Goal: Information Seeking & Learning: Learn about a topic

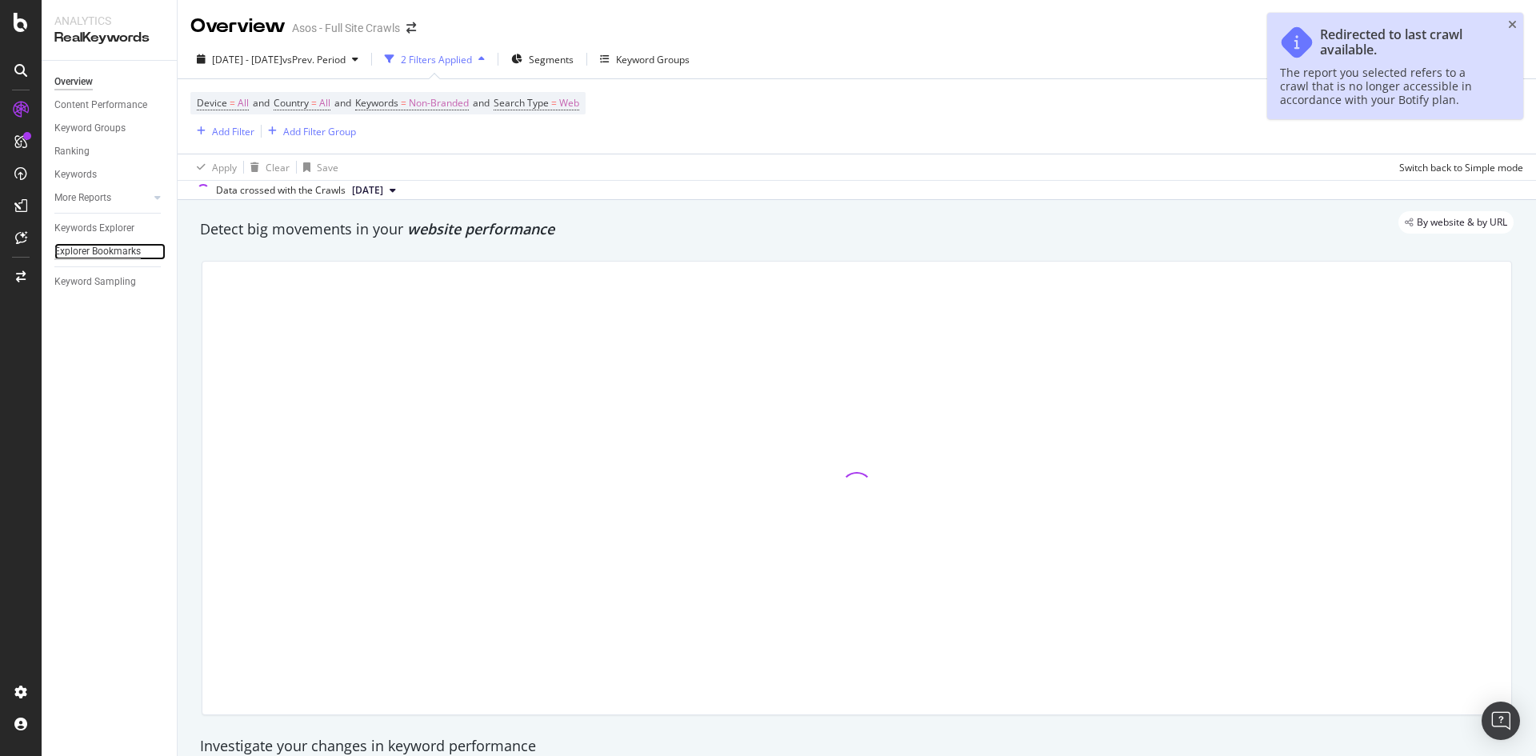
click at [83, 243] on div "Explorer Bookmarks" at bounding box center [97, 251] width 86 height 17
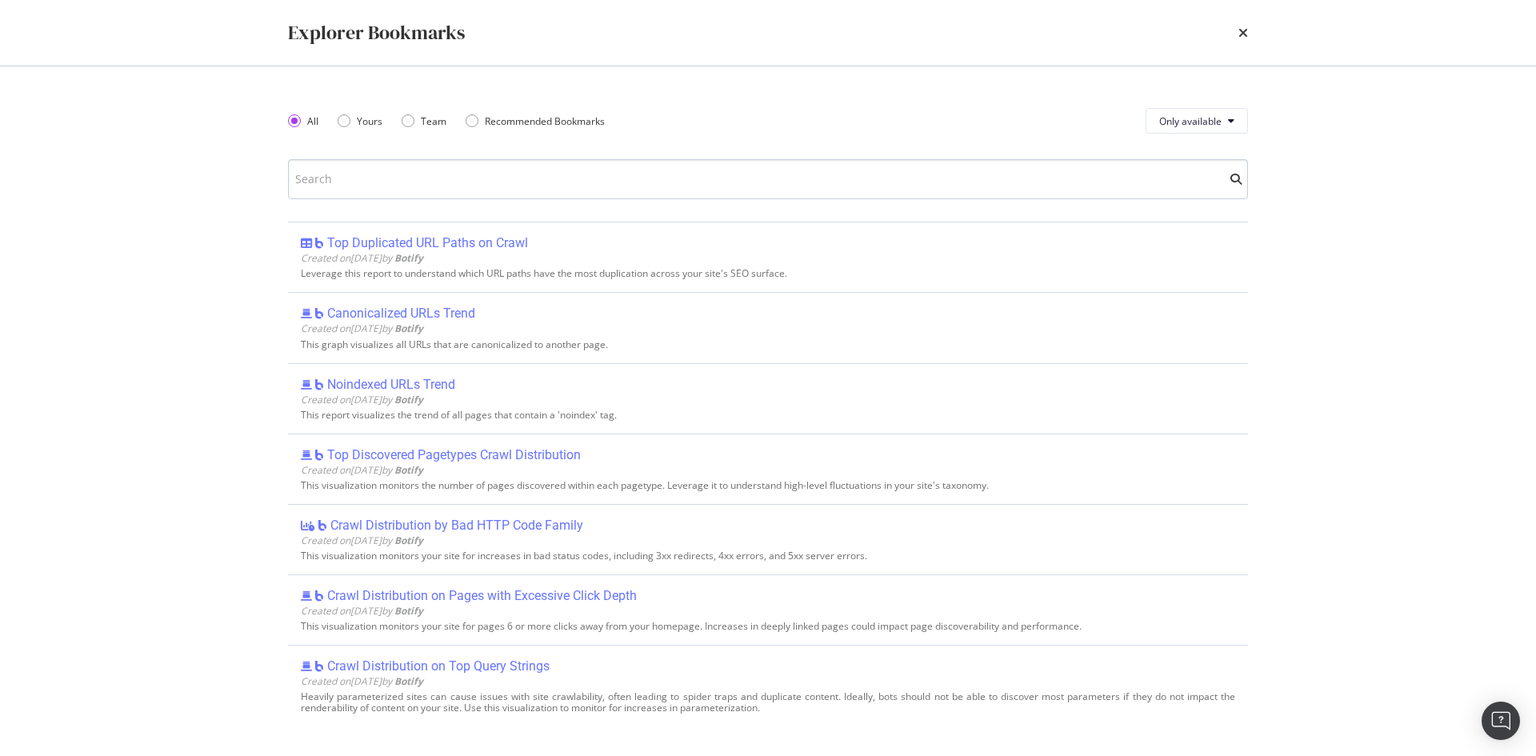
click at [476, 189] on input "modal" at bounding box center [768, 179] width 960 height 40
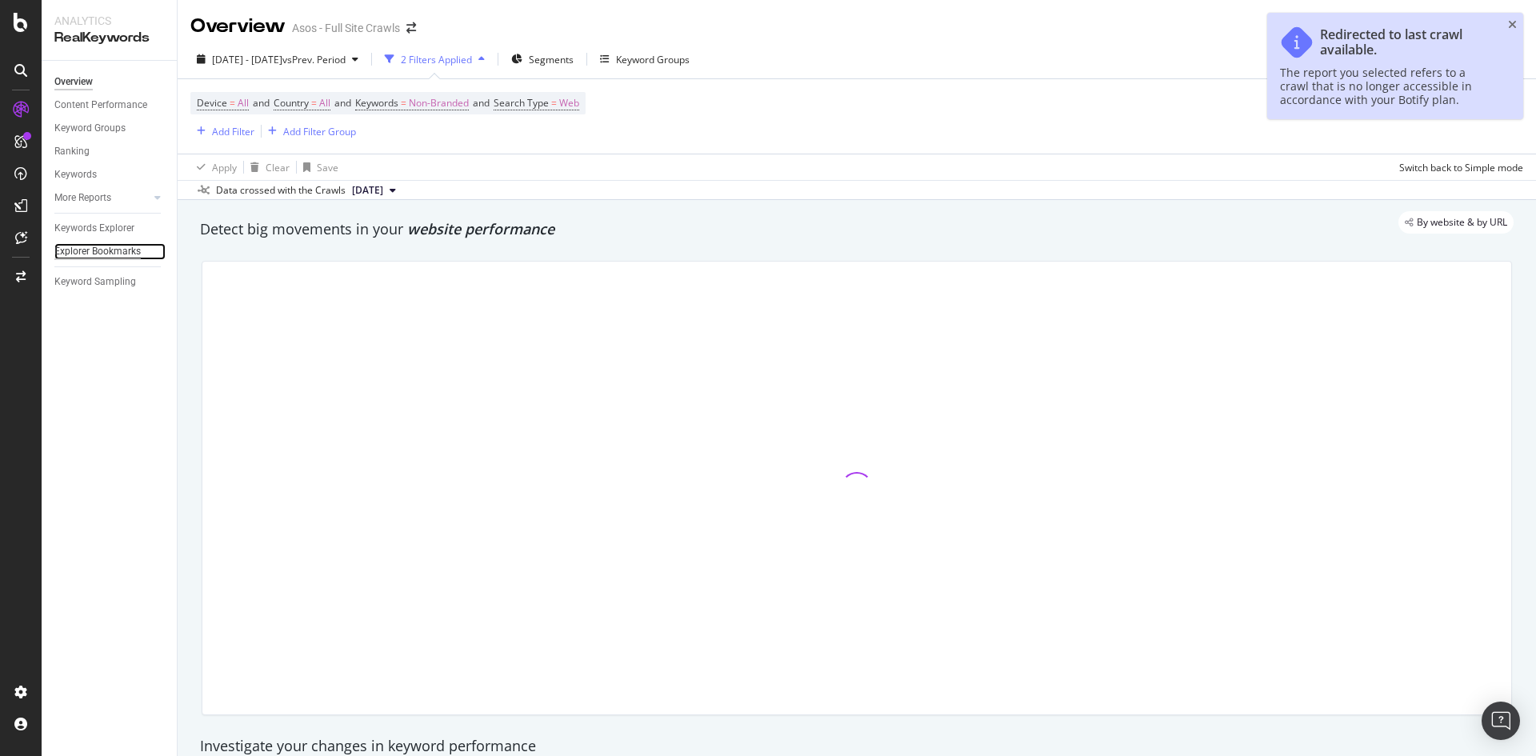
click at [99, 250] on div "Explorer Bookmarks" at bounding box center [97, 251] width 86 height 17
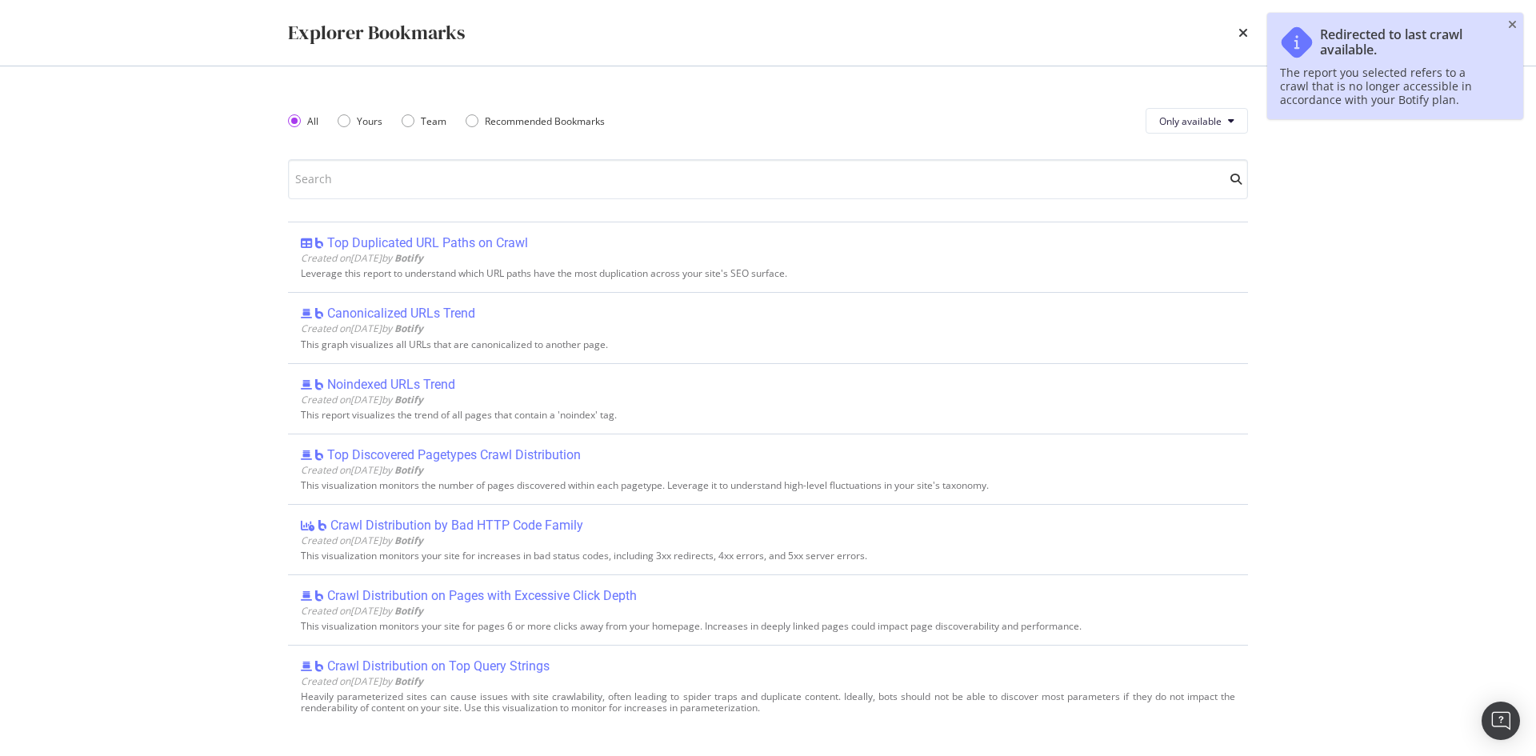
click at [611, 205] on div "All Yours Team Recommended Bookmarks Only available Top Duplicated URL Paths on…" at bounding box center [768, 411] width 960 height 626
click at [600, 181] on input "modal" at bounding box center [768, 179] width 960 height 40
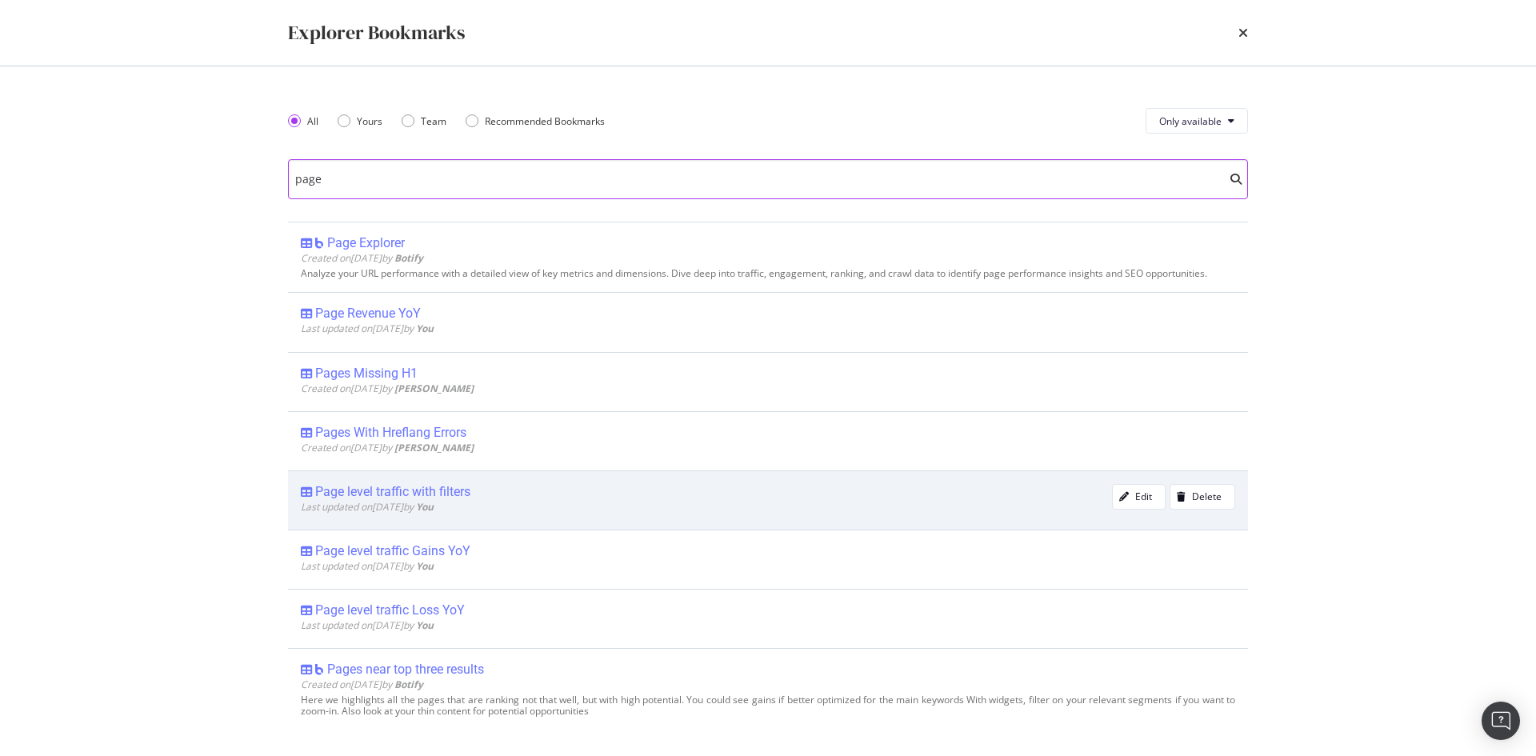
type input "page"
click at [425, 486] on div "Page level traffic with filters" at bounding box center [392, 492] width 155 height 16
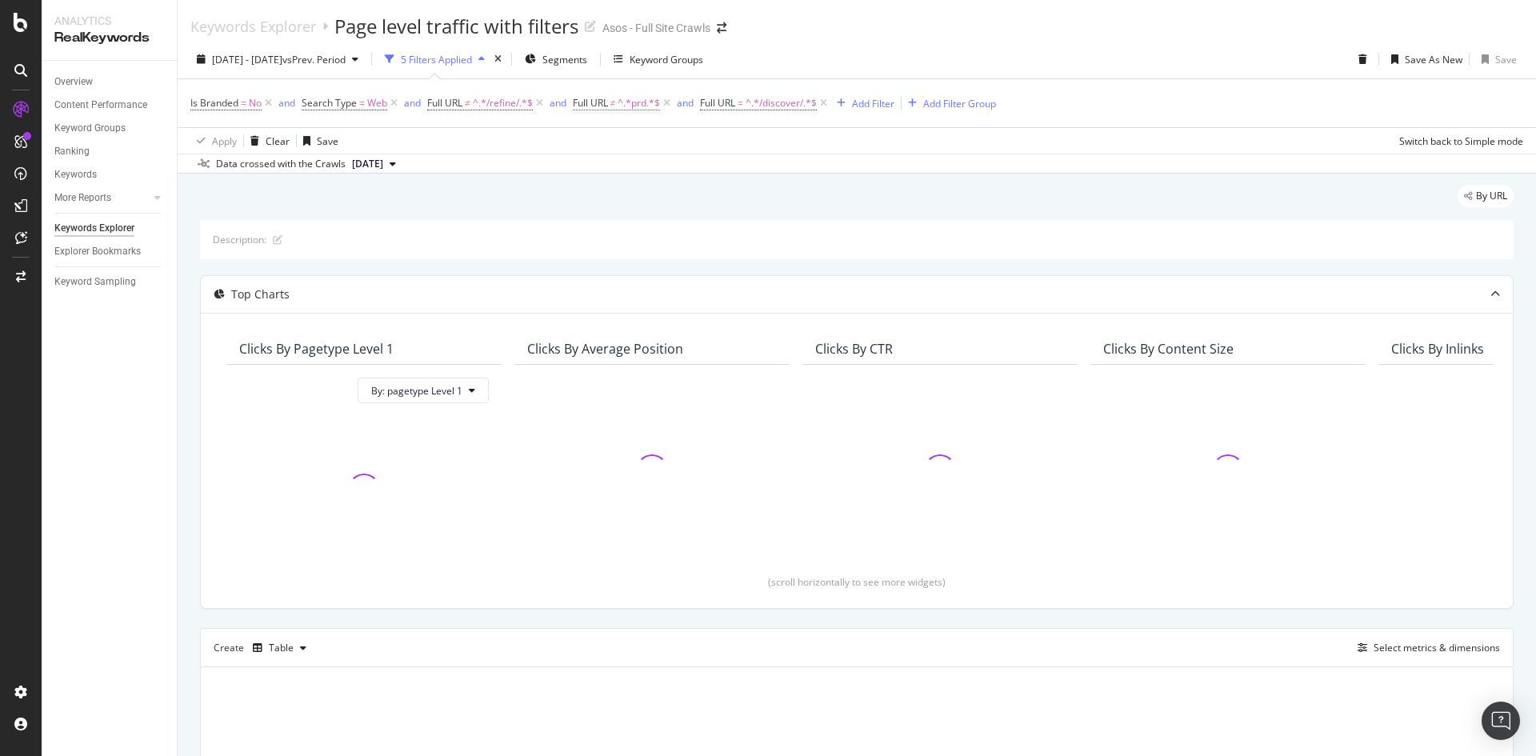
click at [626, 104] on span "^.*prd.*$" at bounding box center [639, 103] width 42 height 22
click at [514, 134] on div "Apply Clear Save Switch back to Simple mode" at bounding box center [857, 140] width 1358 height 26
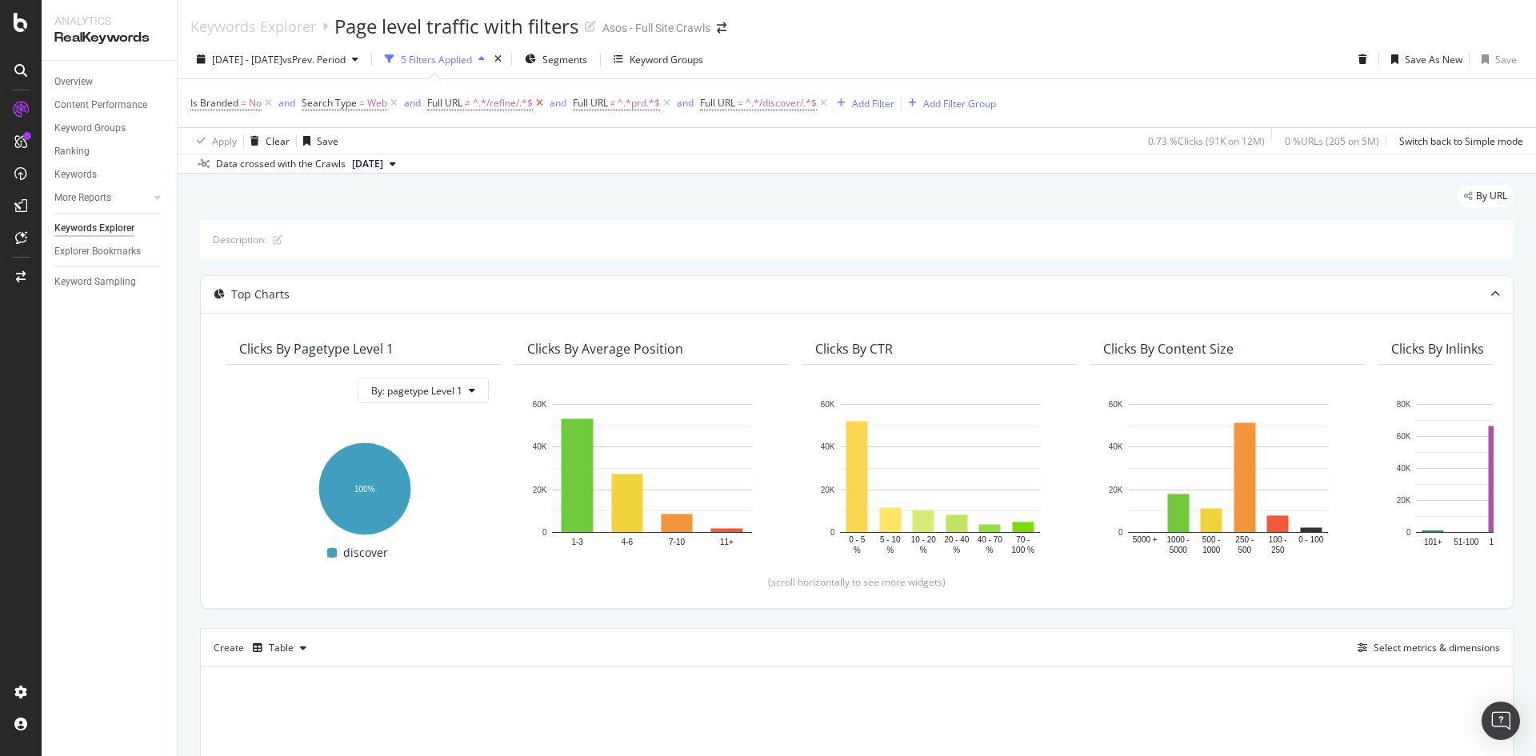
click at [536, 102] on icon at bounding box center [540, 103] width 14 height 16
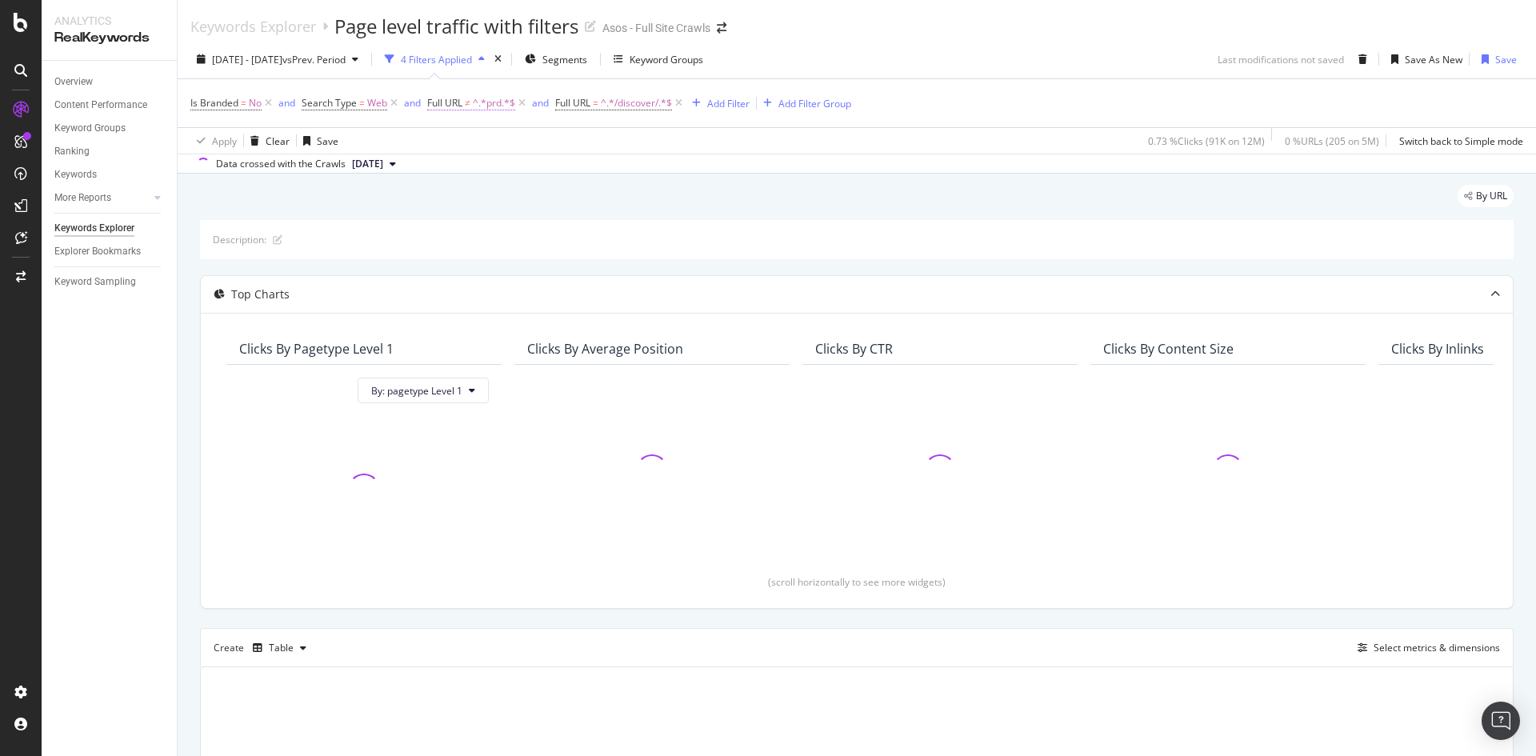
click at [515, 103] on span "^.*prd.*$" at bounding box center [494, 103] width 42 height 22
drag, startPoint x: 845, startPoint y: 213, endPoint x: 650, endPoint y: 149, distance: 204.7
click at [830, 210] on div "By URL" at bounding box center [857, 202] width 1314 height 35
click at [525, 102] on icon at bounding box center [522, 103] width 14 height 16
click at [500, 105] on span "^.*/discover/.*$" at bounding box center [508, 103] width 71 height 22
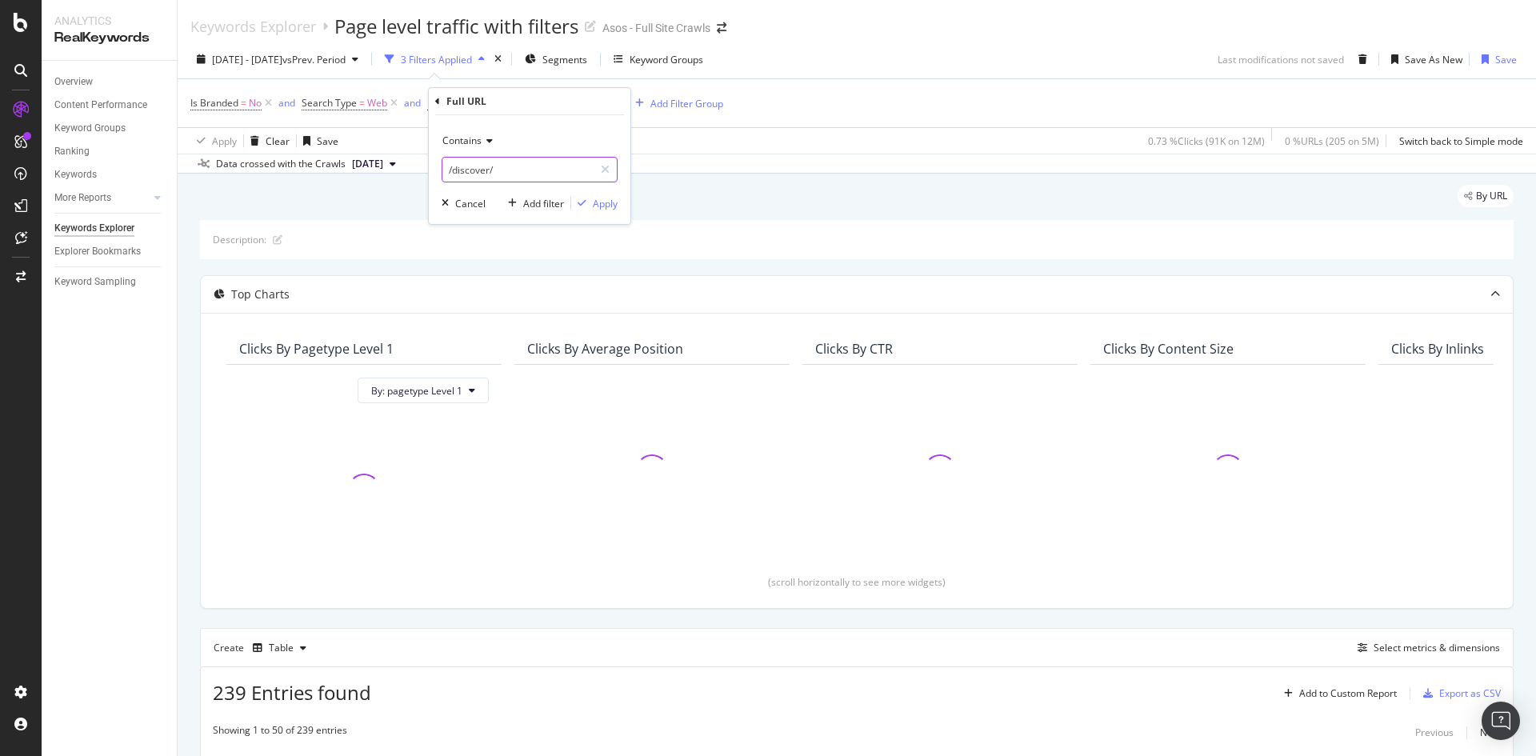
paste input "[URL][DOMAIN_NAME]"
type input "[URL][DOMAIN_NAME]"
click at [486, 145] on icon at bounding box center [487, 141] width 11 height 10
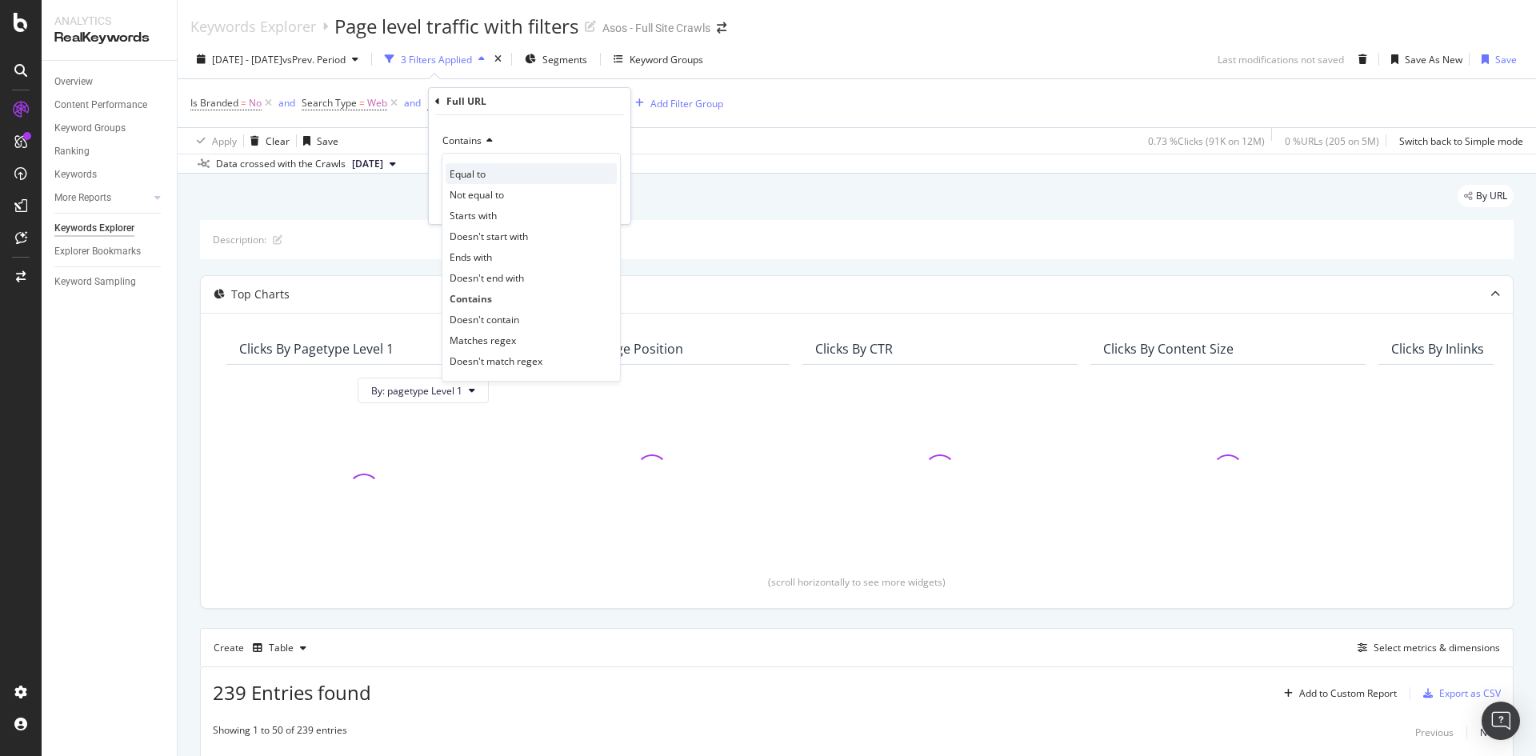
click at [498, 174] on div "Equal to" at bounding box center [531, 173] width 171 height 21
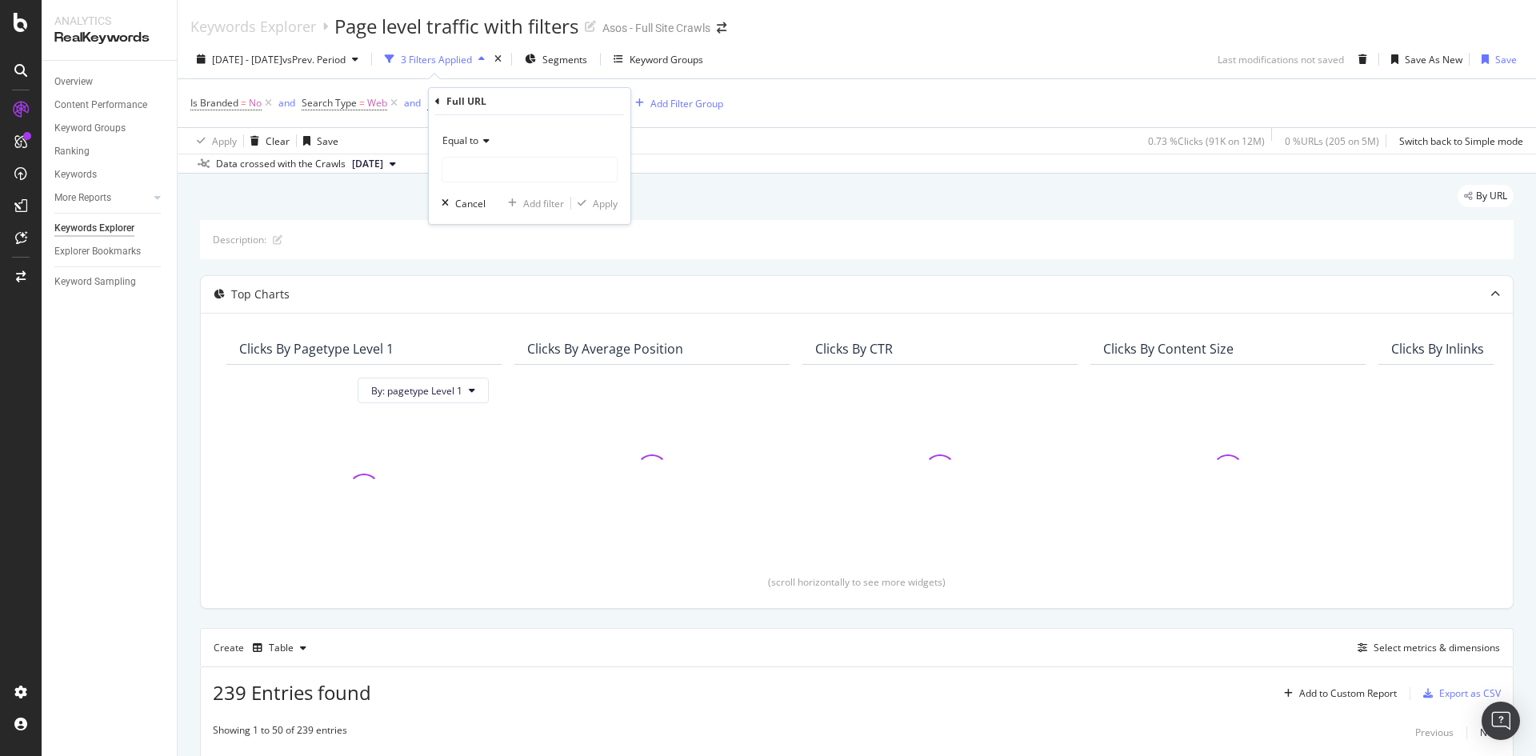
click at [497, 150] on div "Equal to" at bounding box center [530, 141] width 176 height 26
click at [480, 140] on icon at bounding box center [483, 141] width 11 height 10
click at [478, 132] on div "Equal to" at bounding box center [530, 141] width 176 height 26
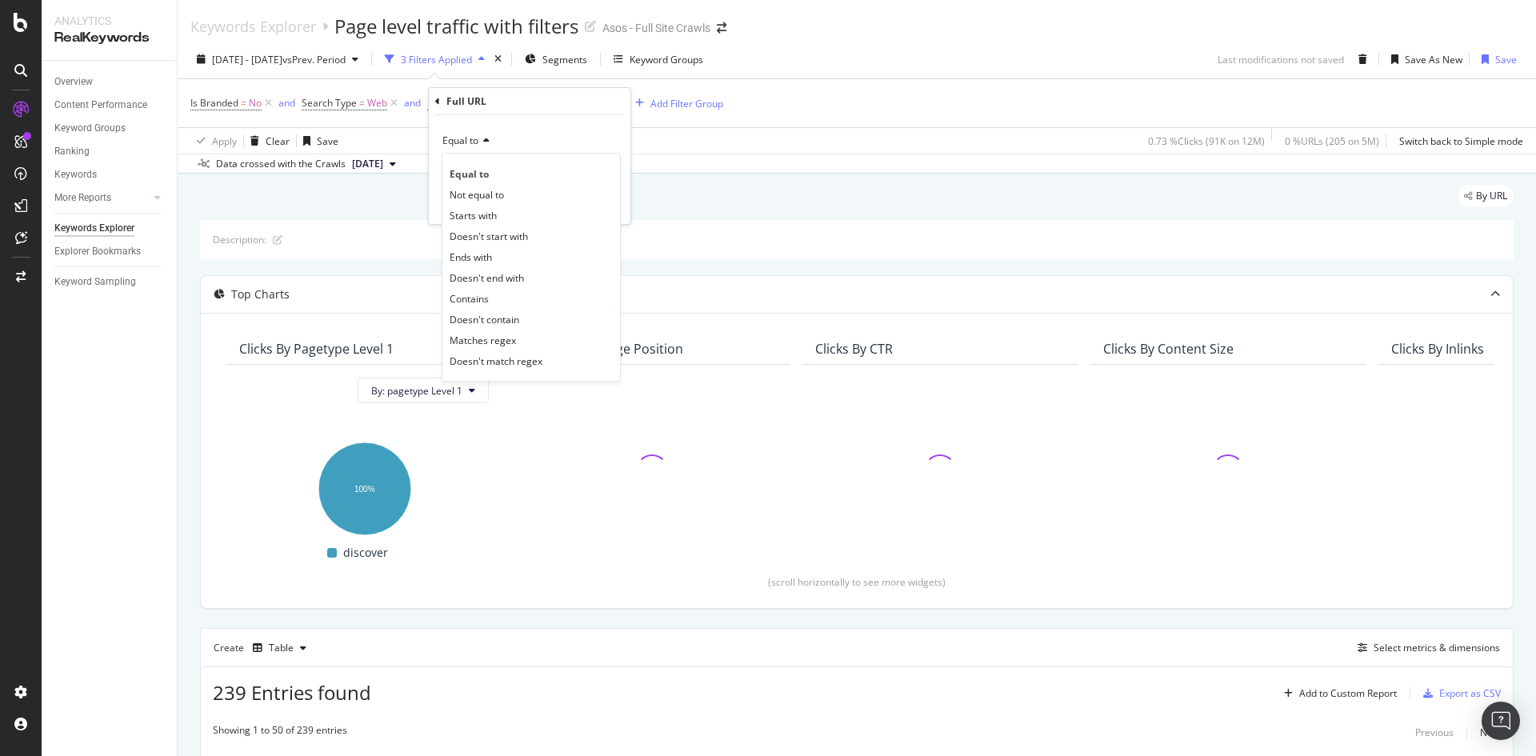
drag, startPoint x: 510, startPoint y: 296, endPoint x: 560, endPoint y: 187, distance: 119.6
click at [510, 294] on div "Contains" at bounding box center [531, 298] width 171 height 21
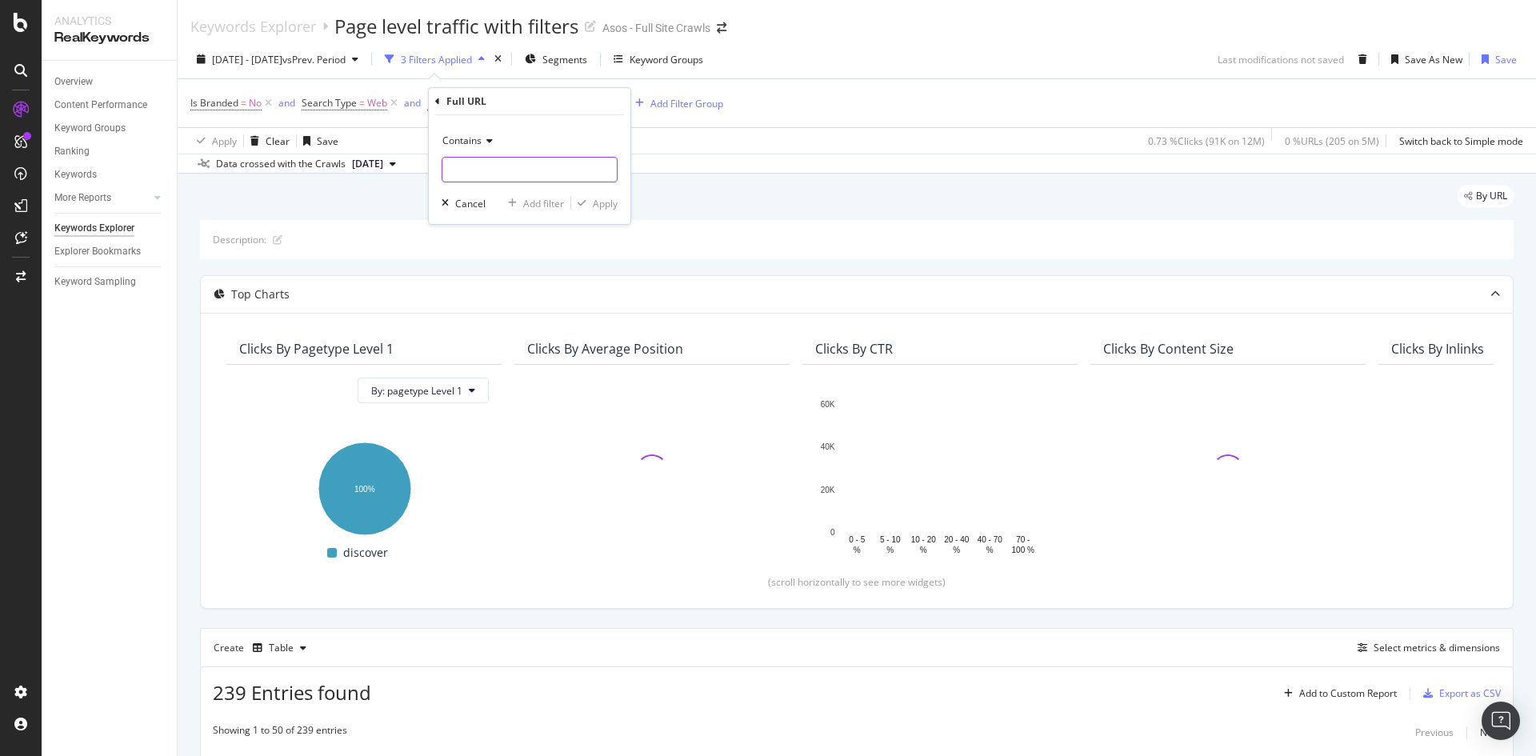
click at [570, 180] on input "text" at bounding box center [529, 170] width 174 height 26
paste input "[URL][DOMAIN_NAME]"
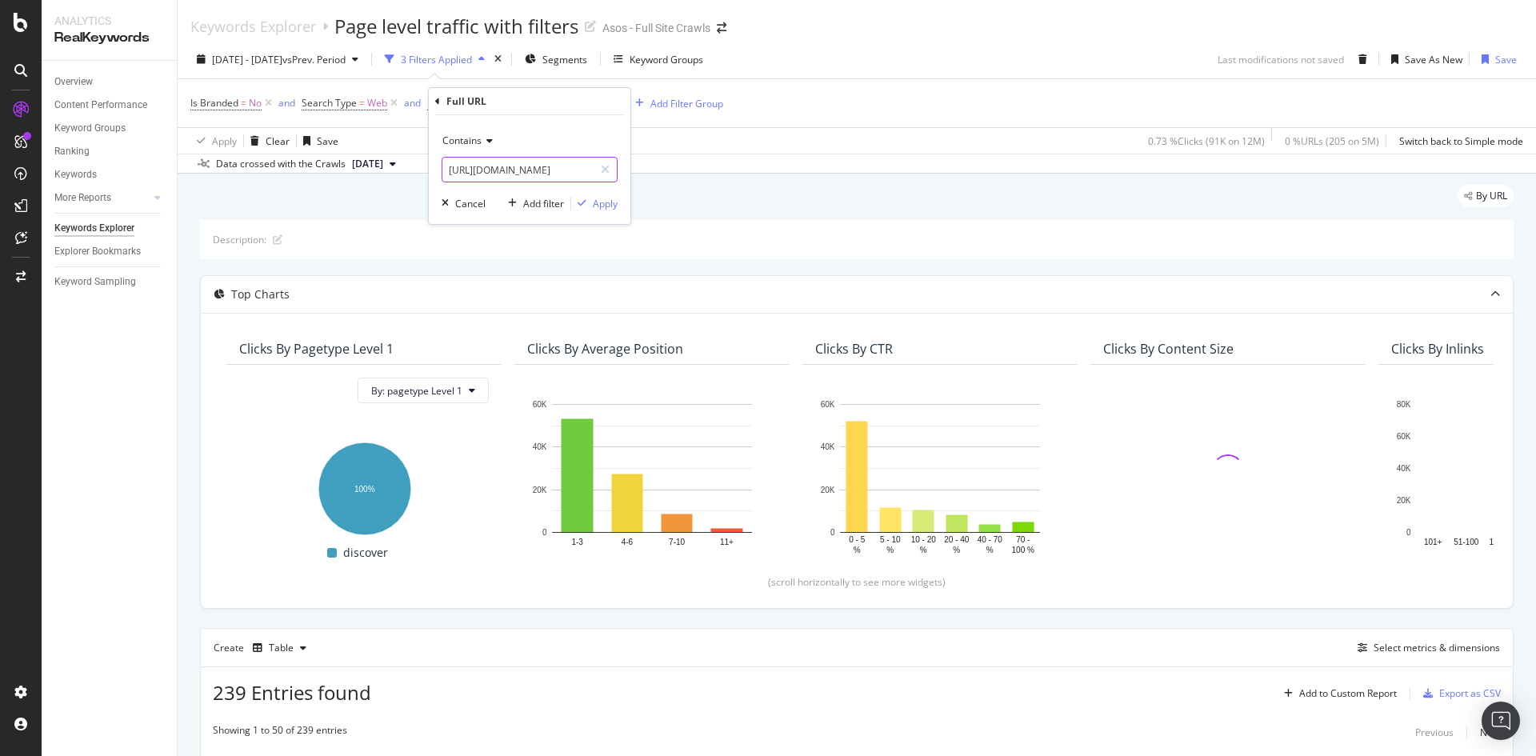
click at [542, 174] on input "[URL][DOMAIN_NAME]" at bounding box center [517, 170] width 151 height 26
drag, startPoint x: 520, startPoint y: 170, endPoint x: 682, endPoint y: 168, distance: 161.6
click at [682, 168] on body "Analytics RealKeywords Overview Content Performance Keyword Groups Ranking Keyw…" at bounding box center [768, 378] width 1536 height 756
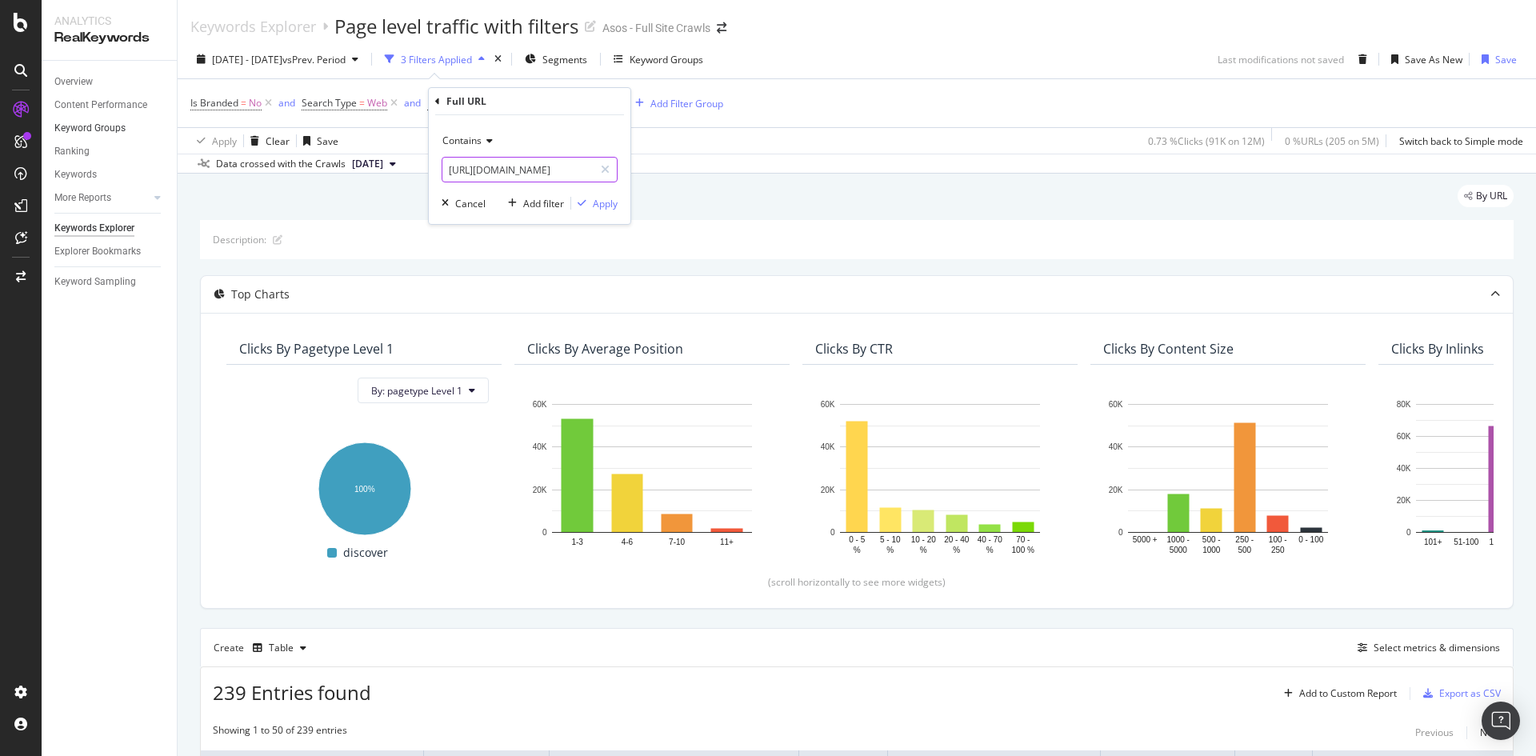
scroll to position [0, 0]
drag, startPoint x: 502, startPoint y: 170, endPoint x: 192, endPoint y: 134, distance: 312.5
click at [148, 127] on body "Analytics RealKeywords Overview Content Performance Keyword Groups Ranking Keyw…" at bounding box center [768, 378] width 1536 height 756
drag, startPoint x: 533, startPoint y: 170, endPoint x: 350, endPoint y: 162, distance: 183.4
click at [350, 162] on body "Analytics RealKeywords Overview Content Performance Keyword Groups Ranking Keyw…" at bounding box center [768, 378] width 1536 height 756
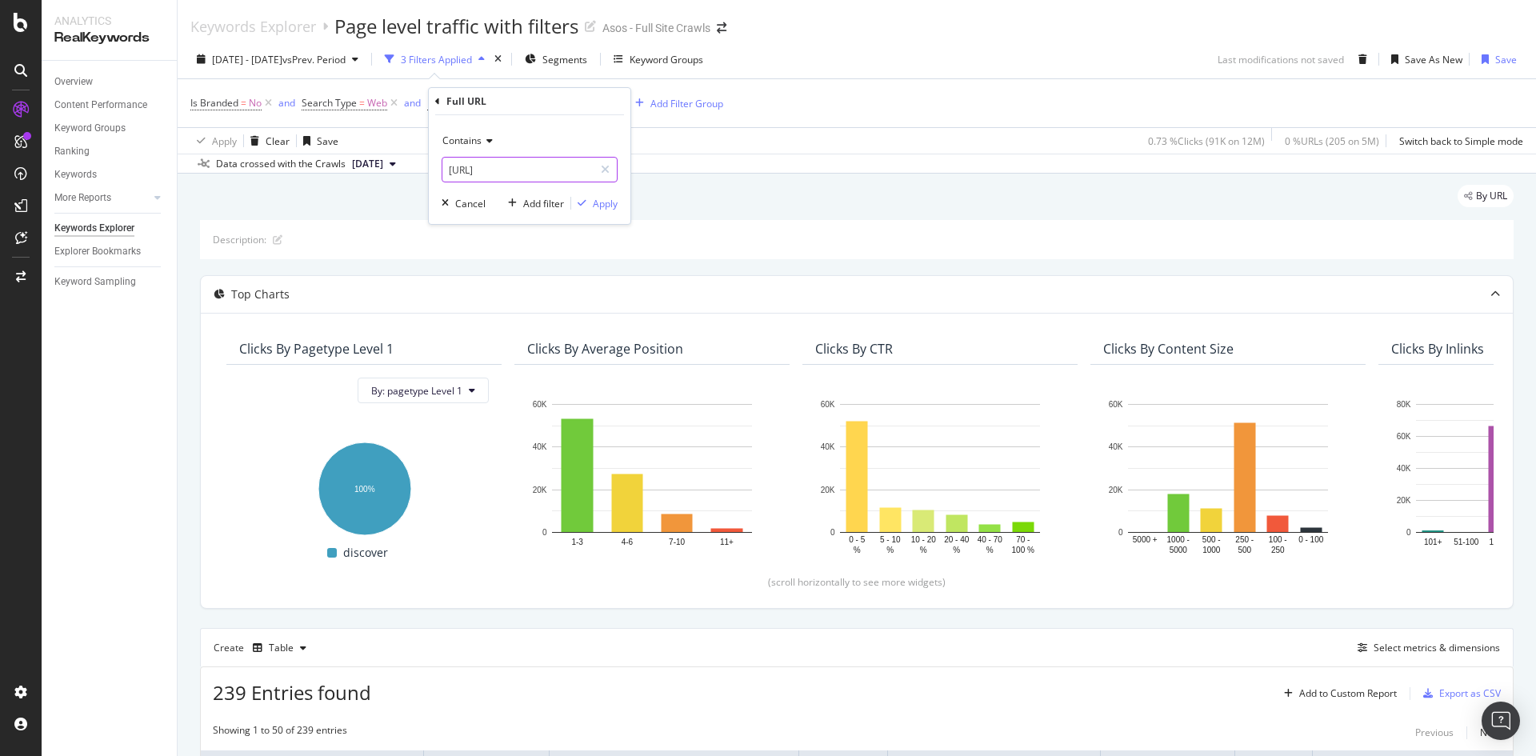
click at [550, 172] on input "[URL]" at bounding box center [517, 170] width 151 height 26
drag, startPoint x: 534, startPoint y: 172, endPoint x: 368, endPoint y: 176, distance: 165.6
click at [368, 176] on body "Analytics RealKeywords Overview Content Performance Keyword Groups Ranking Keyw…" at bounding box center [768, 378] width 1536 height 756
click at [525, 166] on input "[URL]" at bounding box center [517, 170] width 151 height 26
drag, startPoint x: 526, startPoint y: 170, endPoint x: 443, endPoint y: 166, distance: 82.5
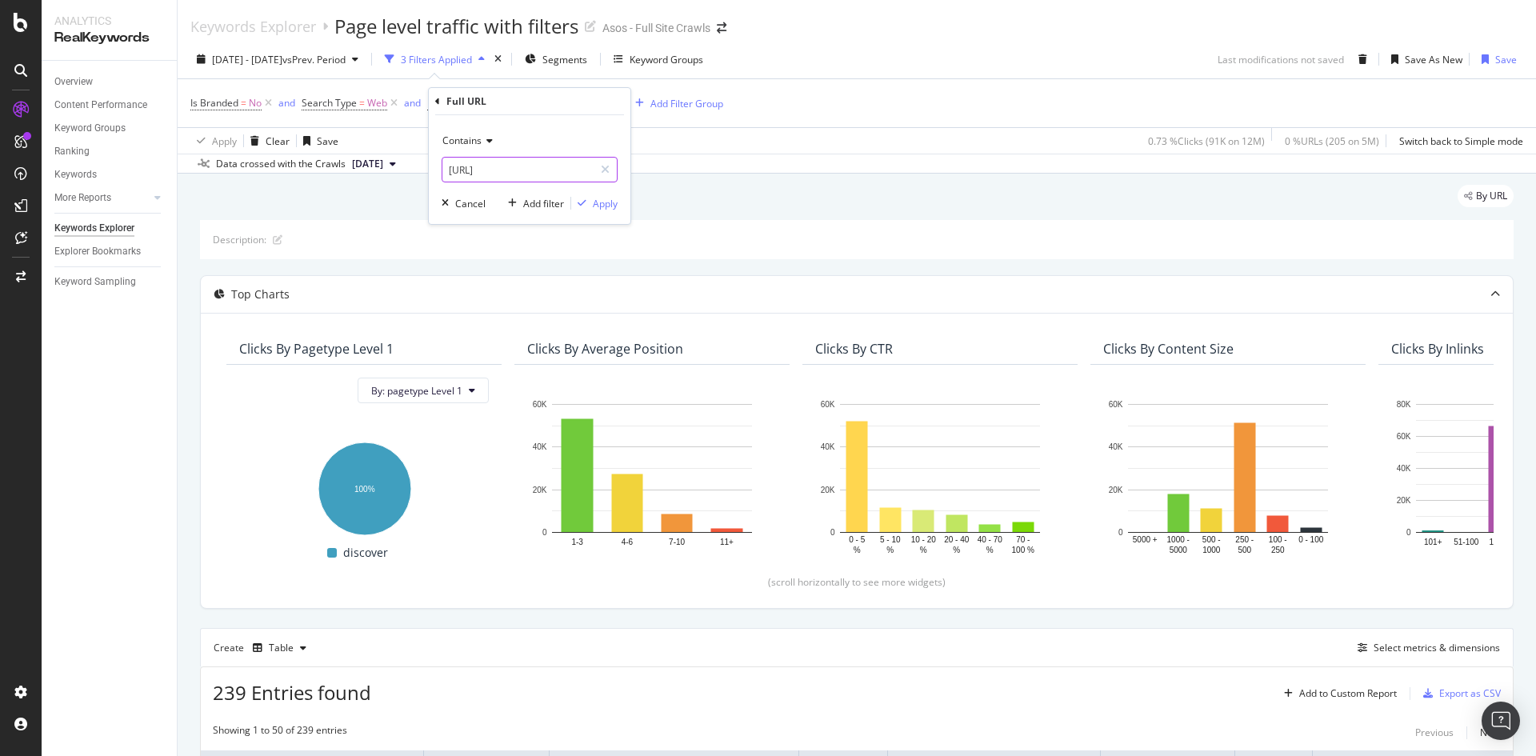
click at [443, 166] on input "[URL]" at bounding box center [517, 170] width 151 height 26
type input "/reclaimed-vintage/"
click at [593, 200] on div "Apply" at bounding box center [605, 204] width 25 height 14
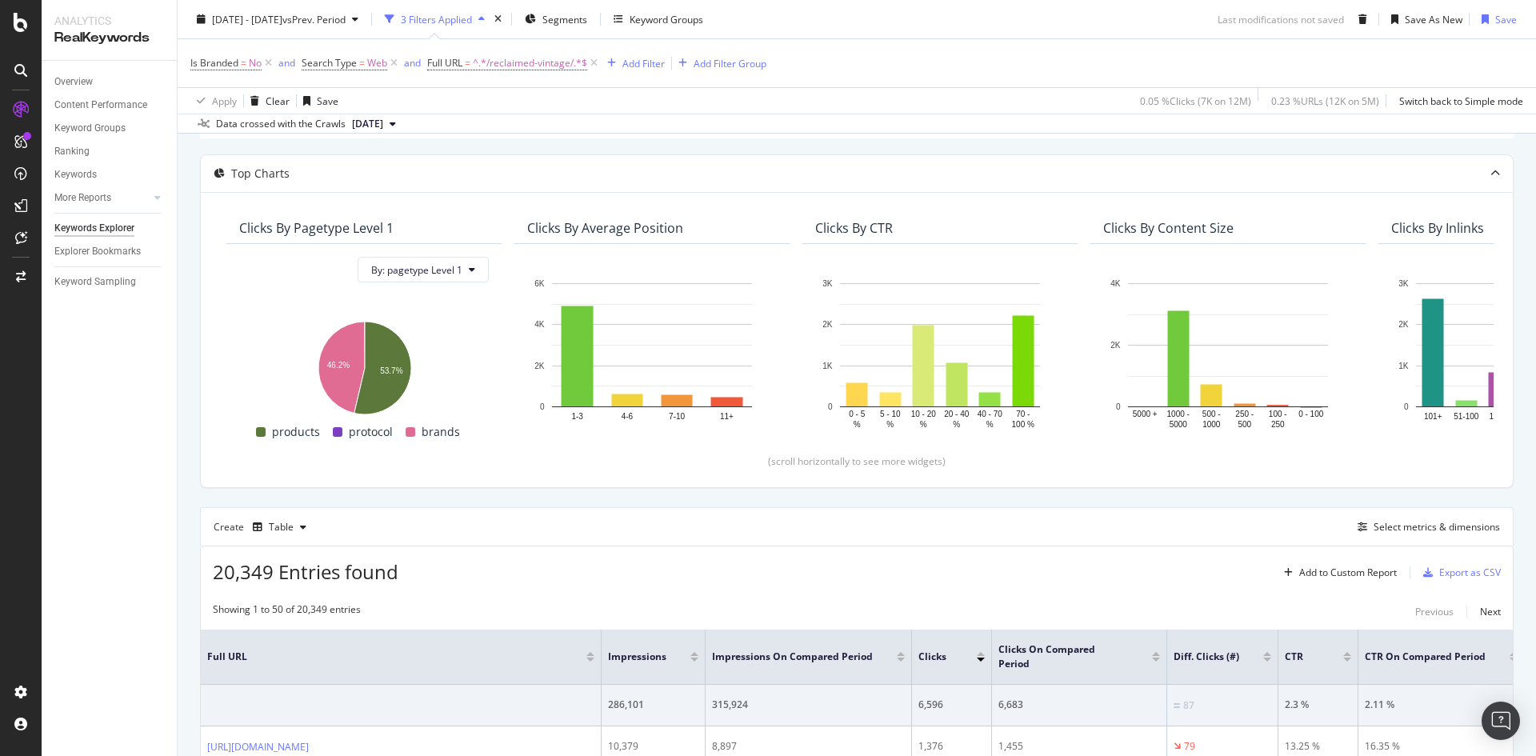
scroll to position [320, 0]
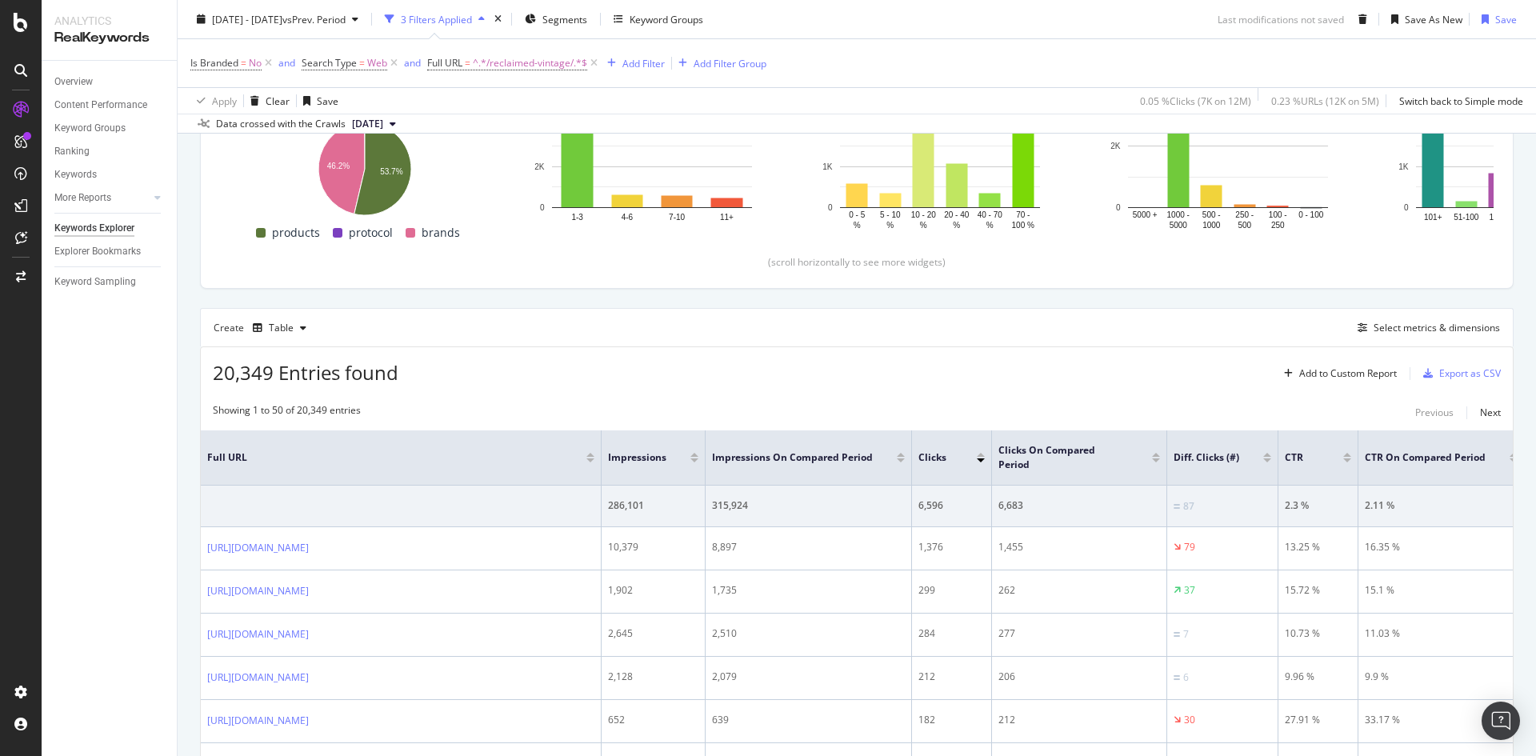
click at [492, 450] on div "Full URL" at bounding box center [396, 458] width 379 height 16
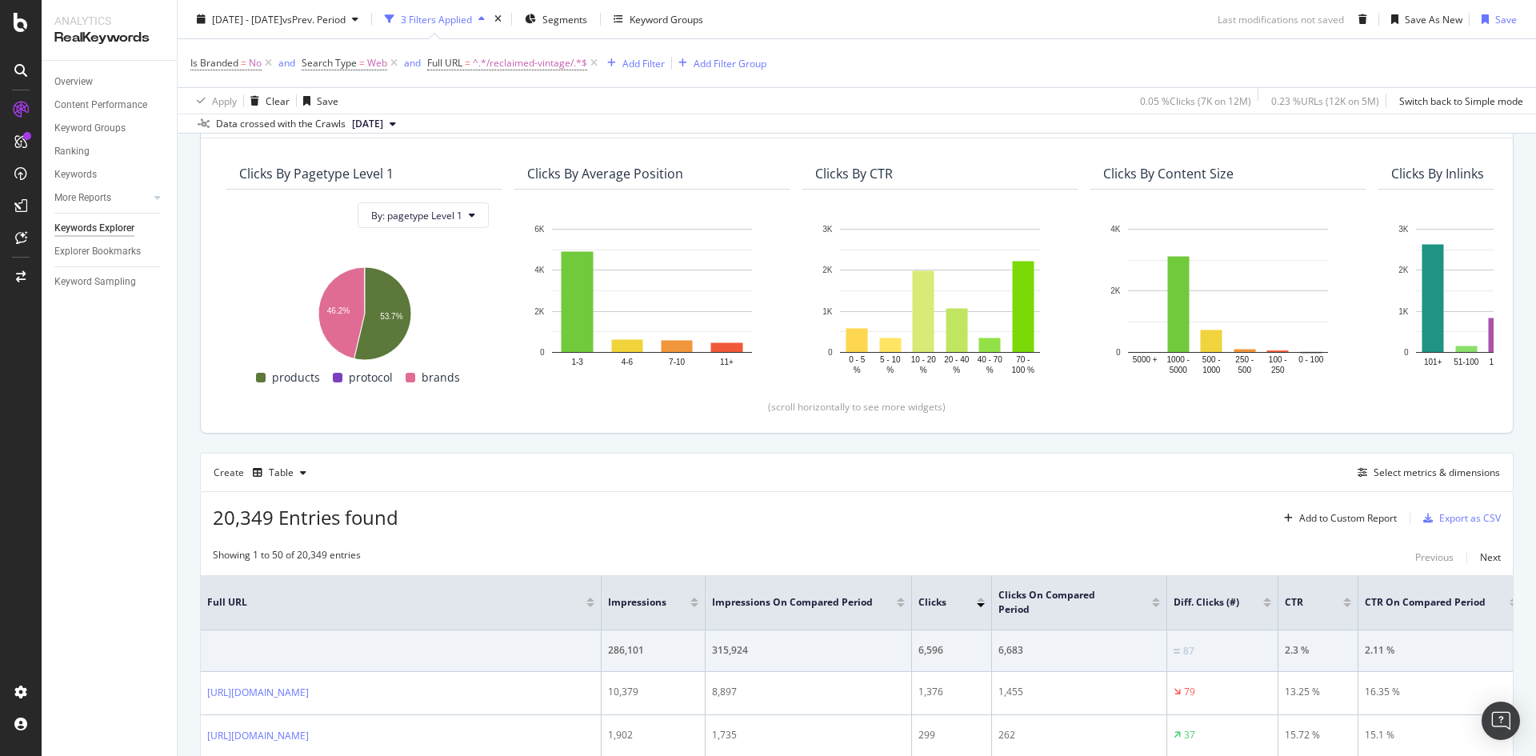
scroll to position [0, 0]
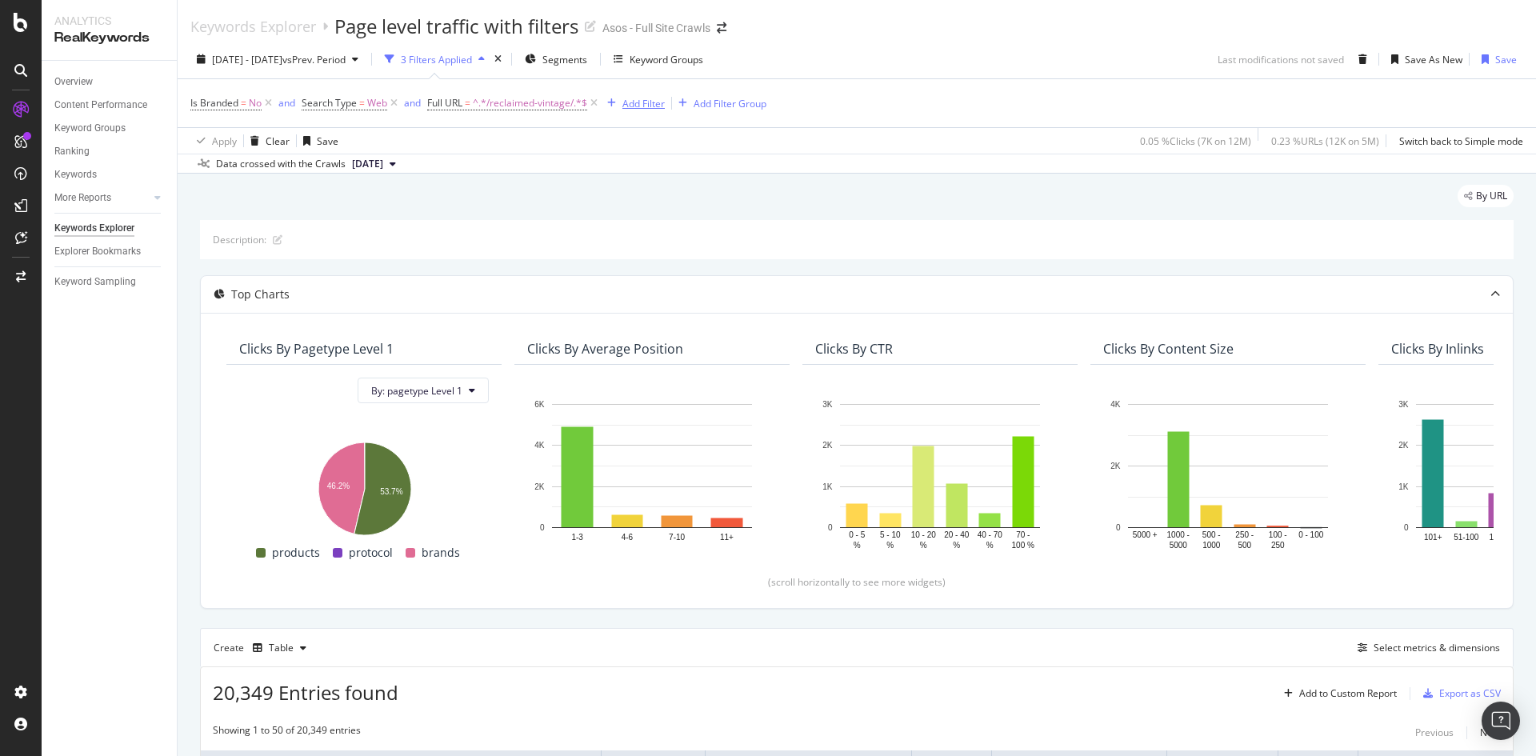
click at [640, 94] on button "Add Filter" at bounding box center [633, 103] width 64 height 19
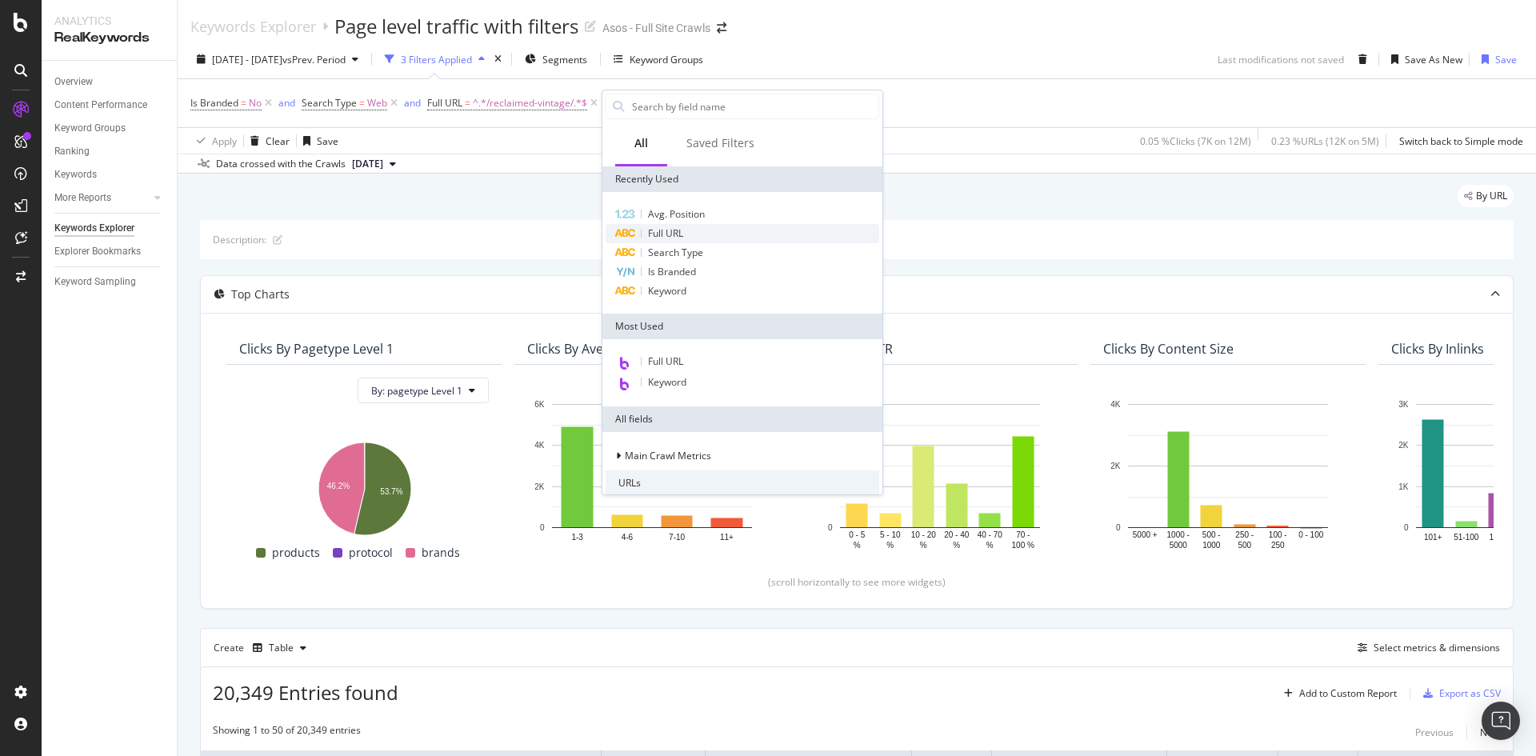
click at [668, 238] on span "Full URL" at bounding box center [665, 233] width 35 height 14
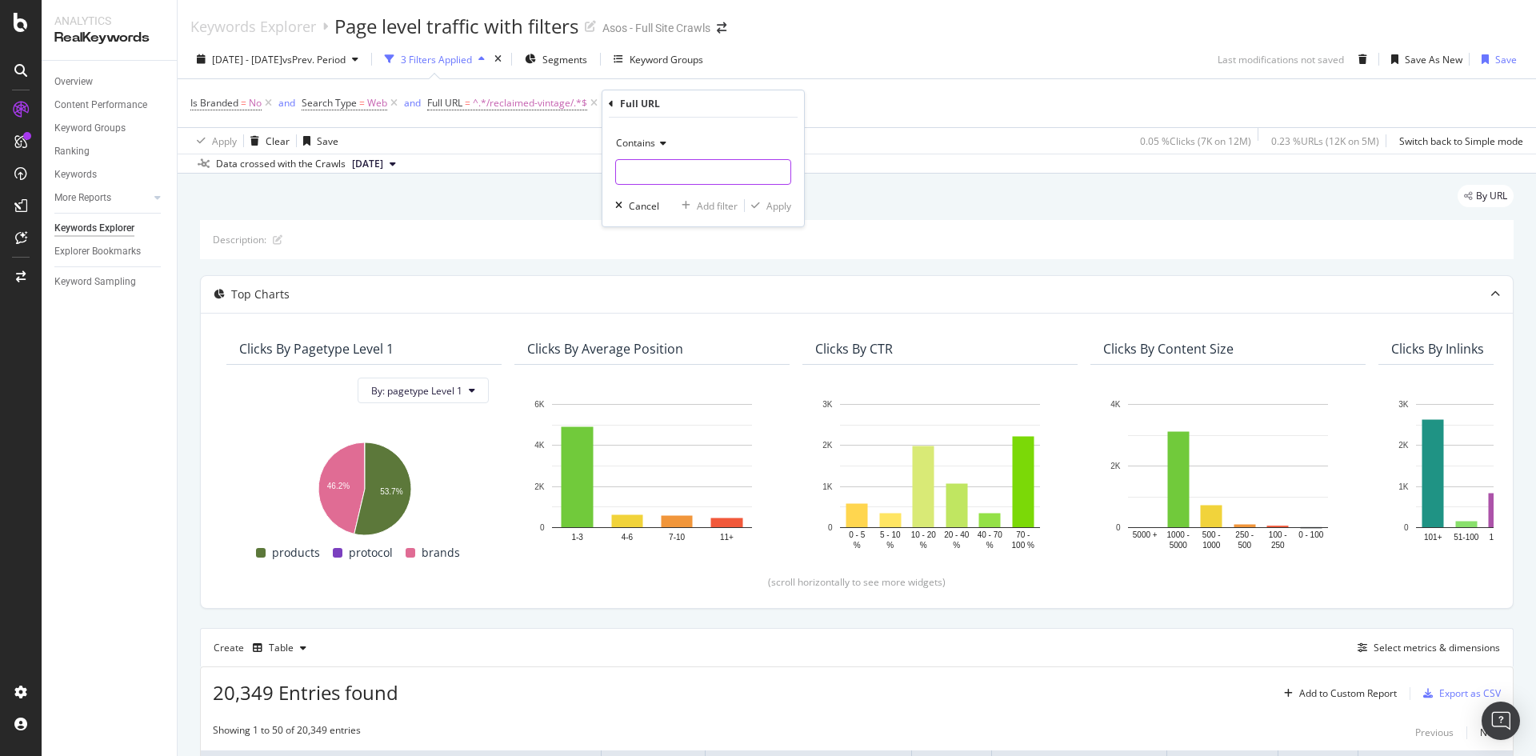
click at [650, 172] on input "text" at bounding box center [703, 172] width 174 height 26
type input "u"
click at [643, 142] on span "Contains" at bounding box center [635, 143] width 39 height 14
click at [886, 122] on div "Is Branded = No and Search Type = Web and Full URL = ^.*/reclaimed-vintage/.*$ …" at bounding box center [856, 103] width 1333 height 48
click at [756, 103] on icon at bounding box center [753, 103] width 14 height 16
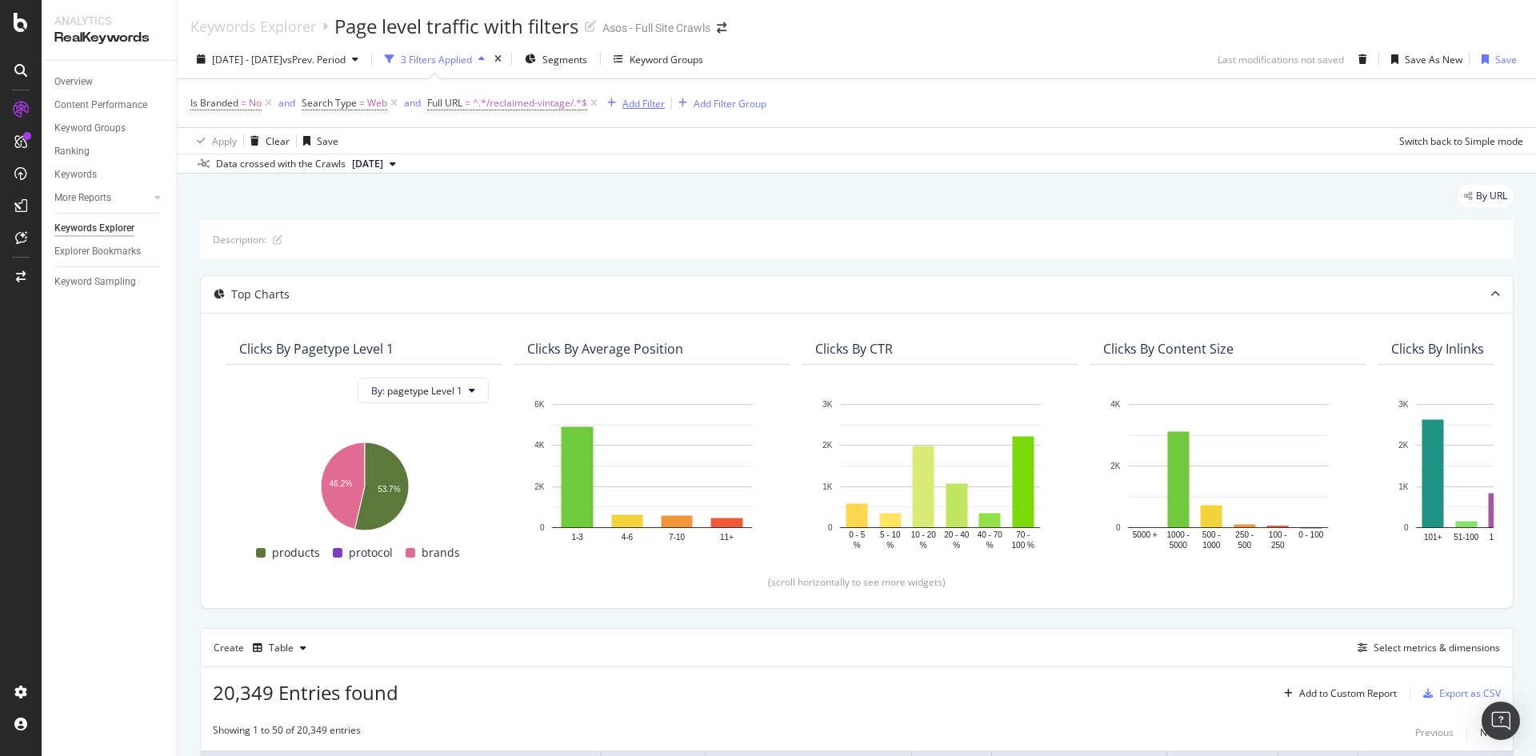
click at [644, 104] on div "Add Filter" at bounding box center [643, 104] width 42 height 14
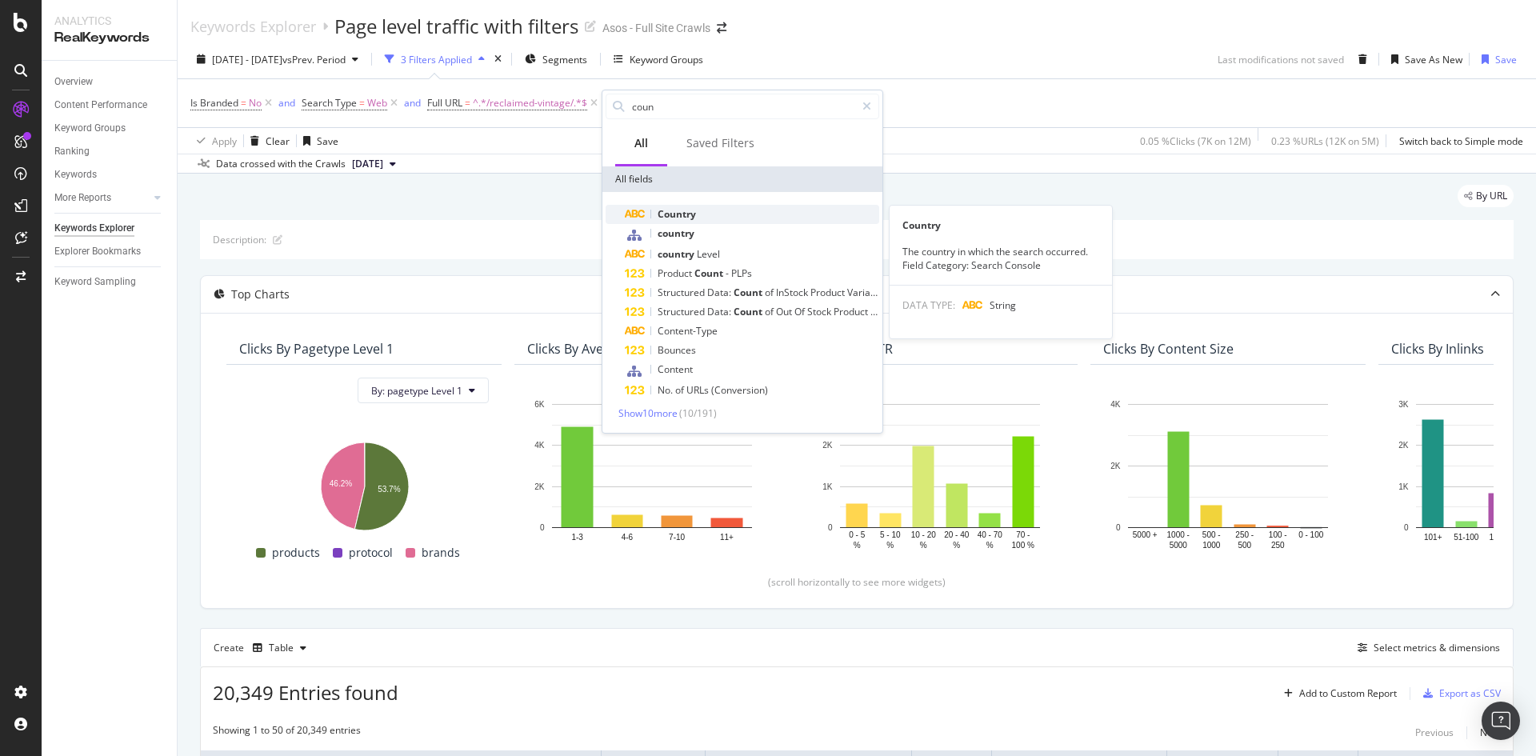
type input "coun"
click at [710, 212] on div "Country" at bounding box center [752, 214] width 254 height 19
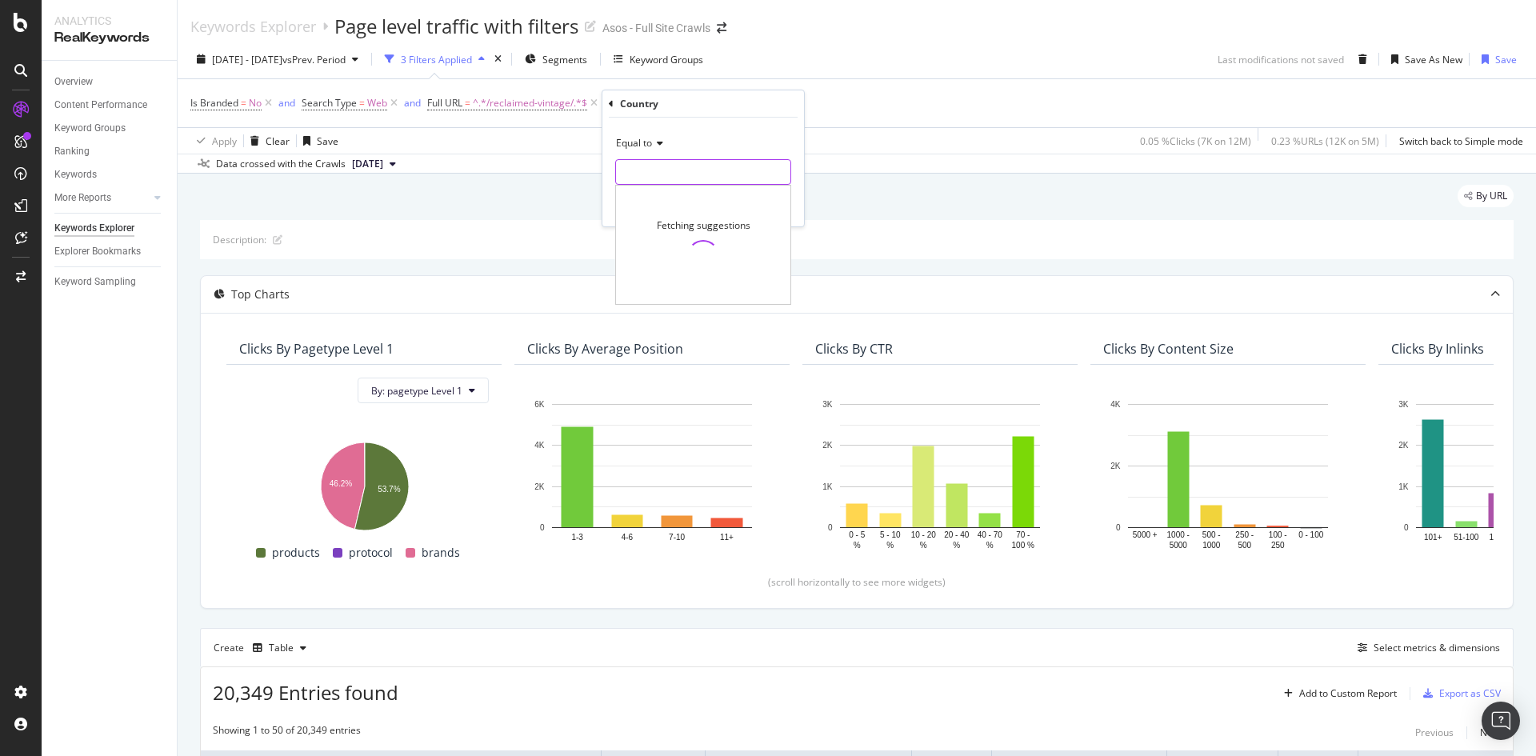
click at [700, 168] on input "text" at bounding box center [703, 172] width 174 height 26
click at [660, 176] on input "u" at bounding box center [691, 172] width 151 height 26
type input "u"
drag, startPoint x: 782, startPoint y: 174, endPoint x: 740, endPoint y: 198, distance: 48.3
click at [781, 174] on icon at bounding box center [778, 171] width 9 height 11
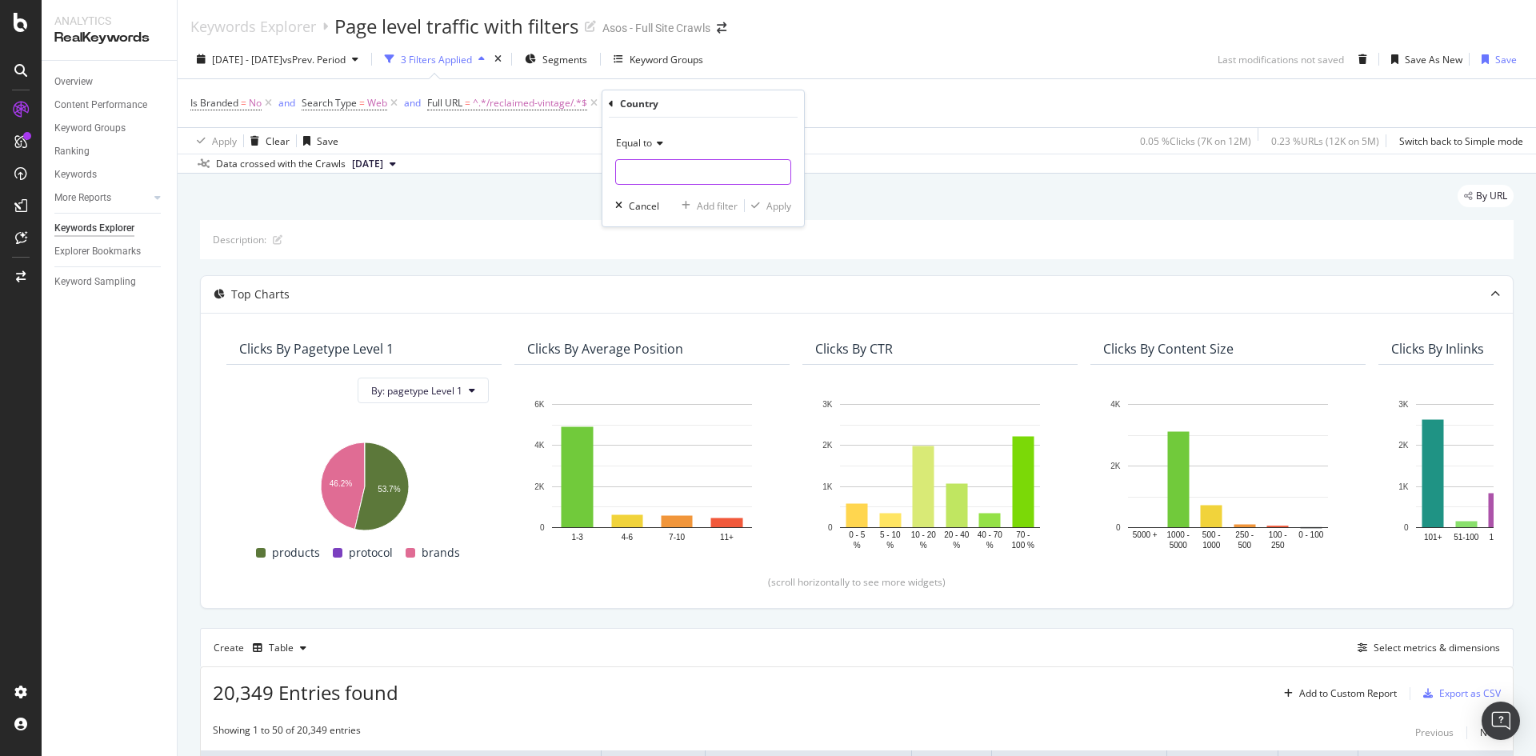
click at [645, 170] on input "text" at bounding box center [703, 172] width 174 height 26
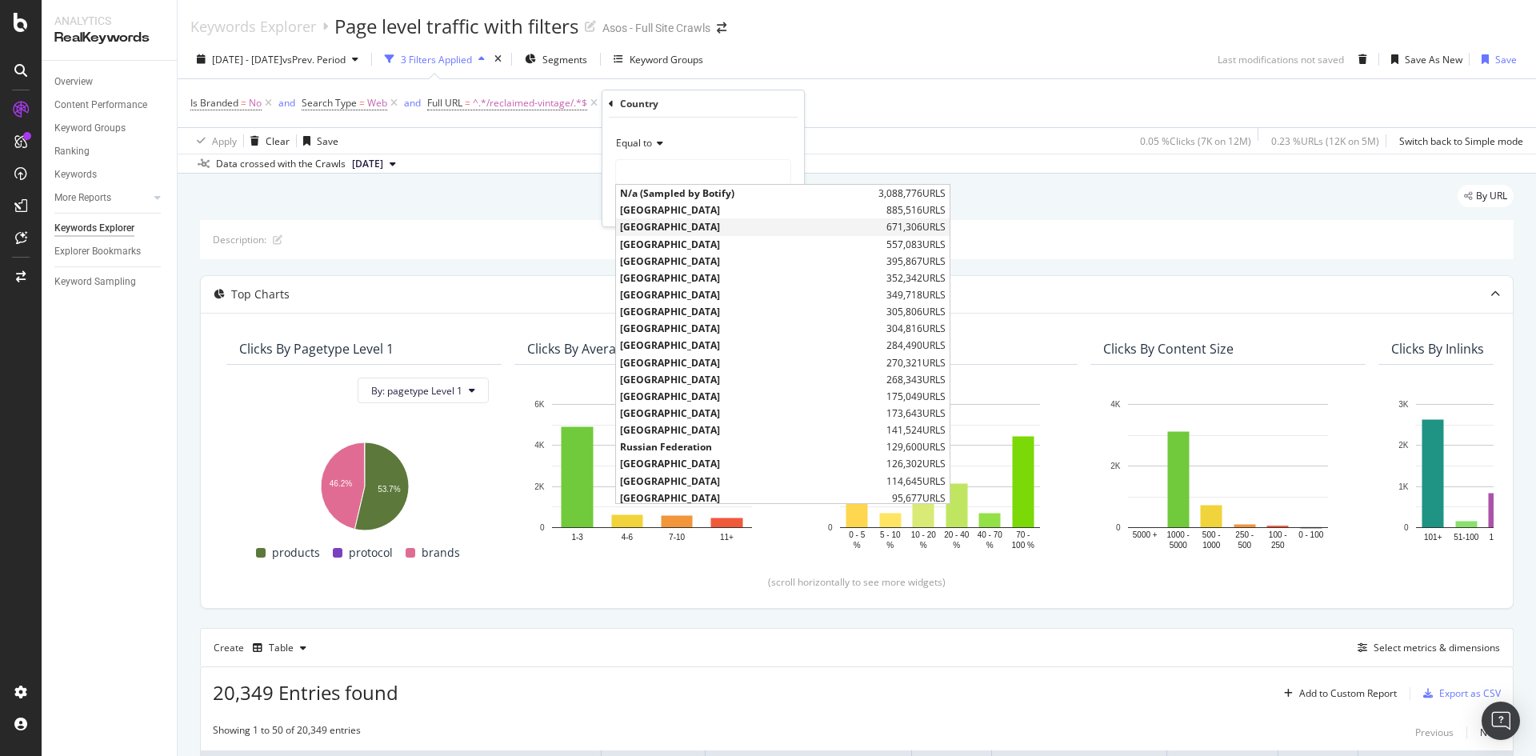
click at [684, 226] on span "[GEOGRAPHIC_DATA]" at bounding box center [751, 227] width 262 height 14
type input "[GEOGRAPHIC_DATA]"
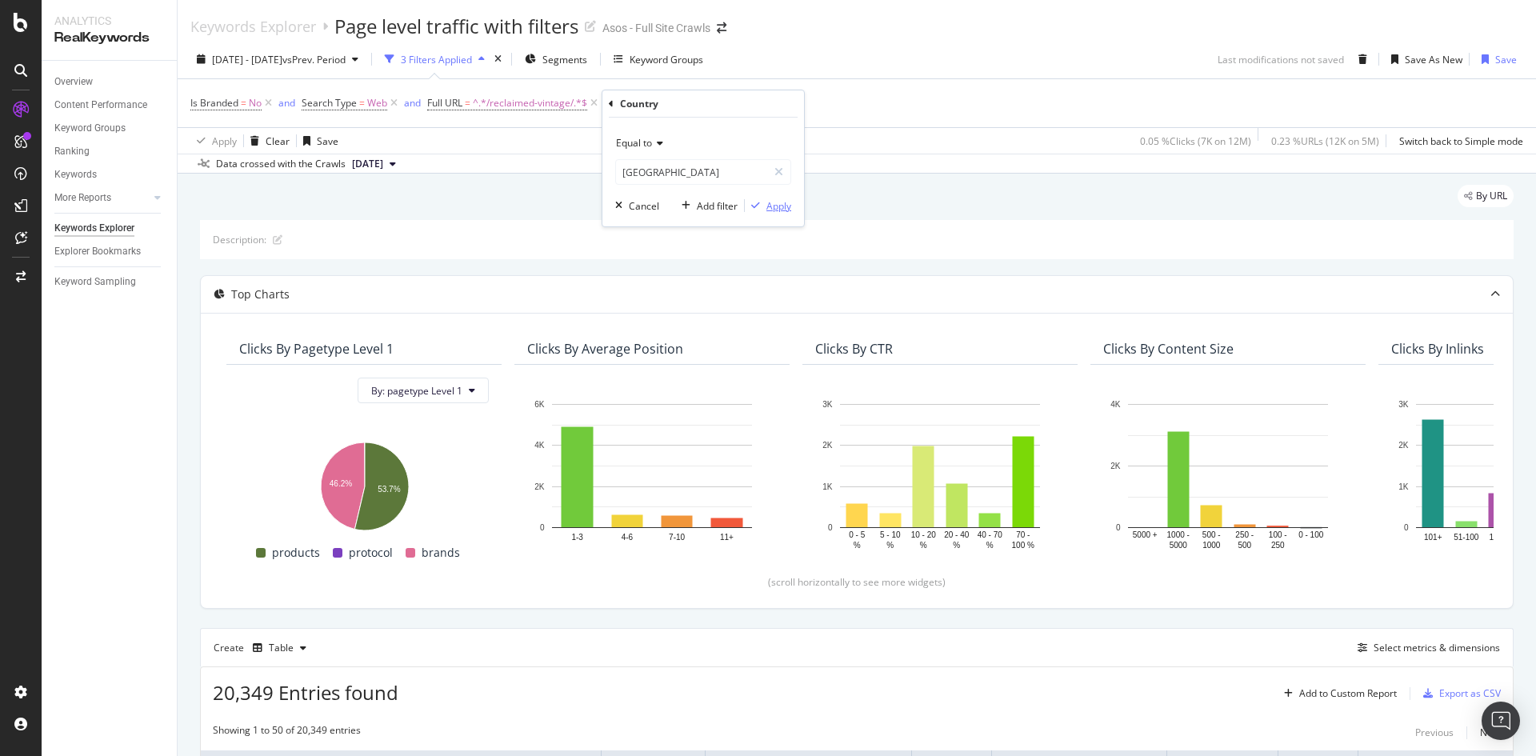
click at [778, 203] on div "Apply" at bounding box center [778, 206] width 25 height 14
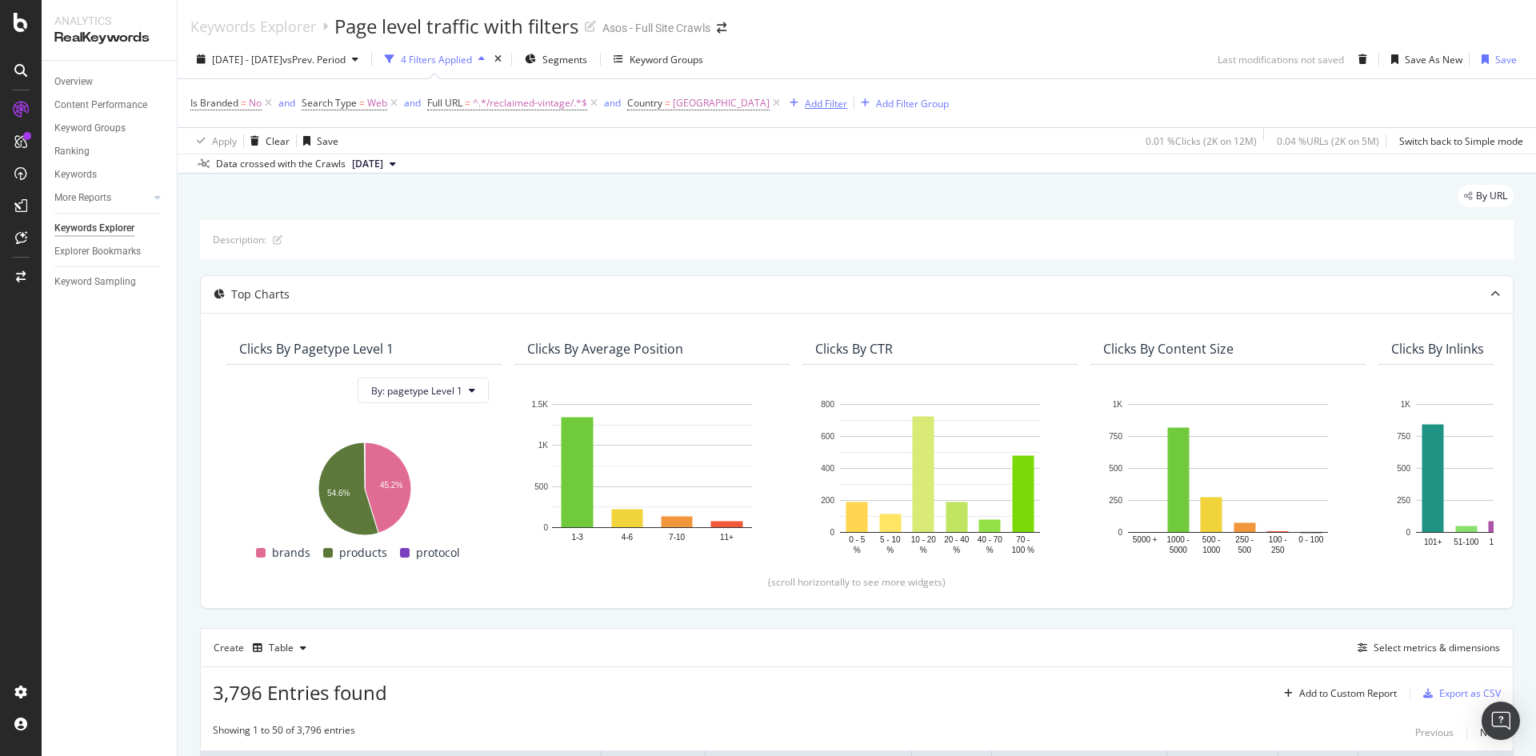
click at [805, 97] on div "Add Filter" at bounding box center [826, 104] width 42 height 14
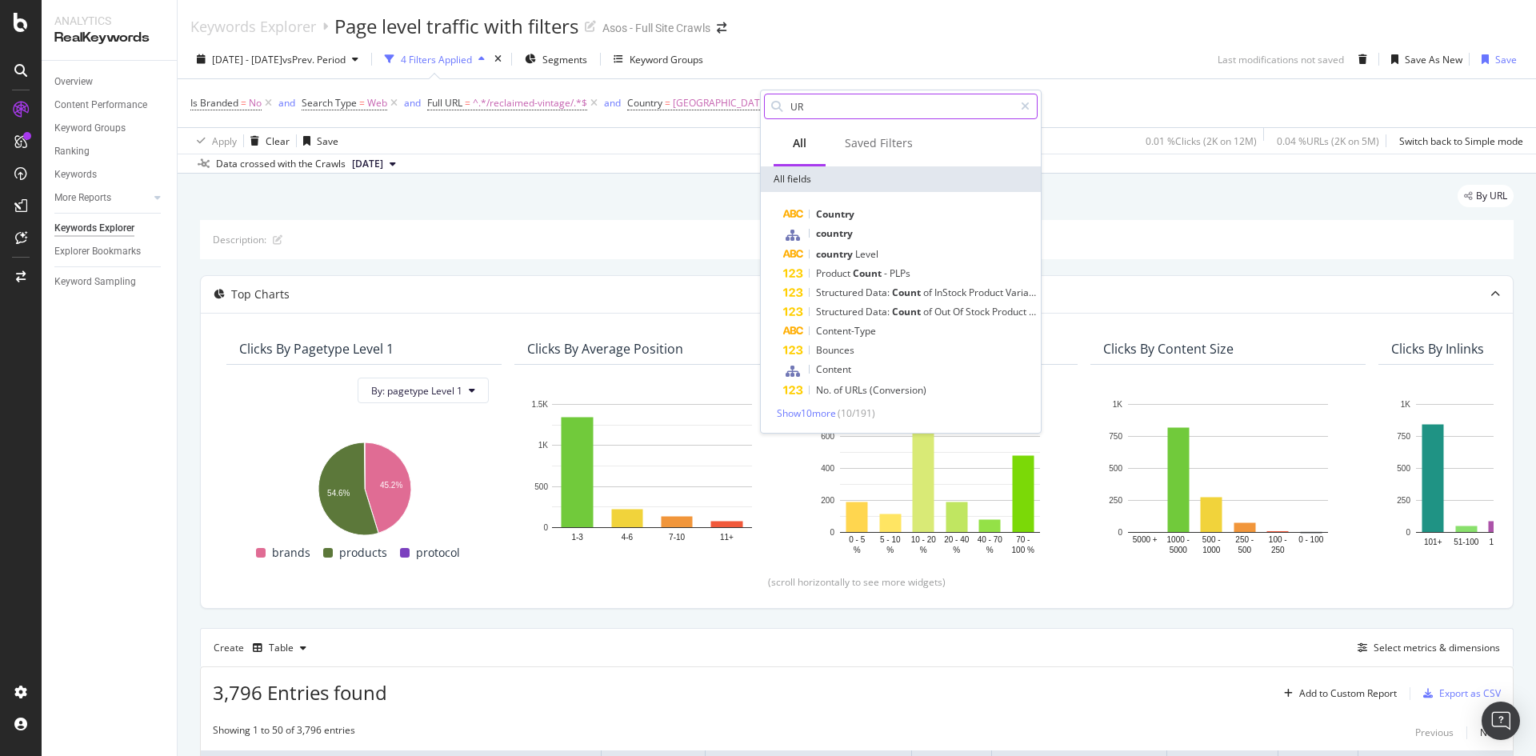
type input "URK"
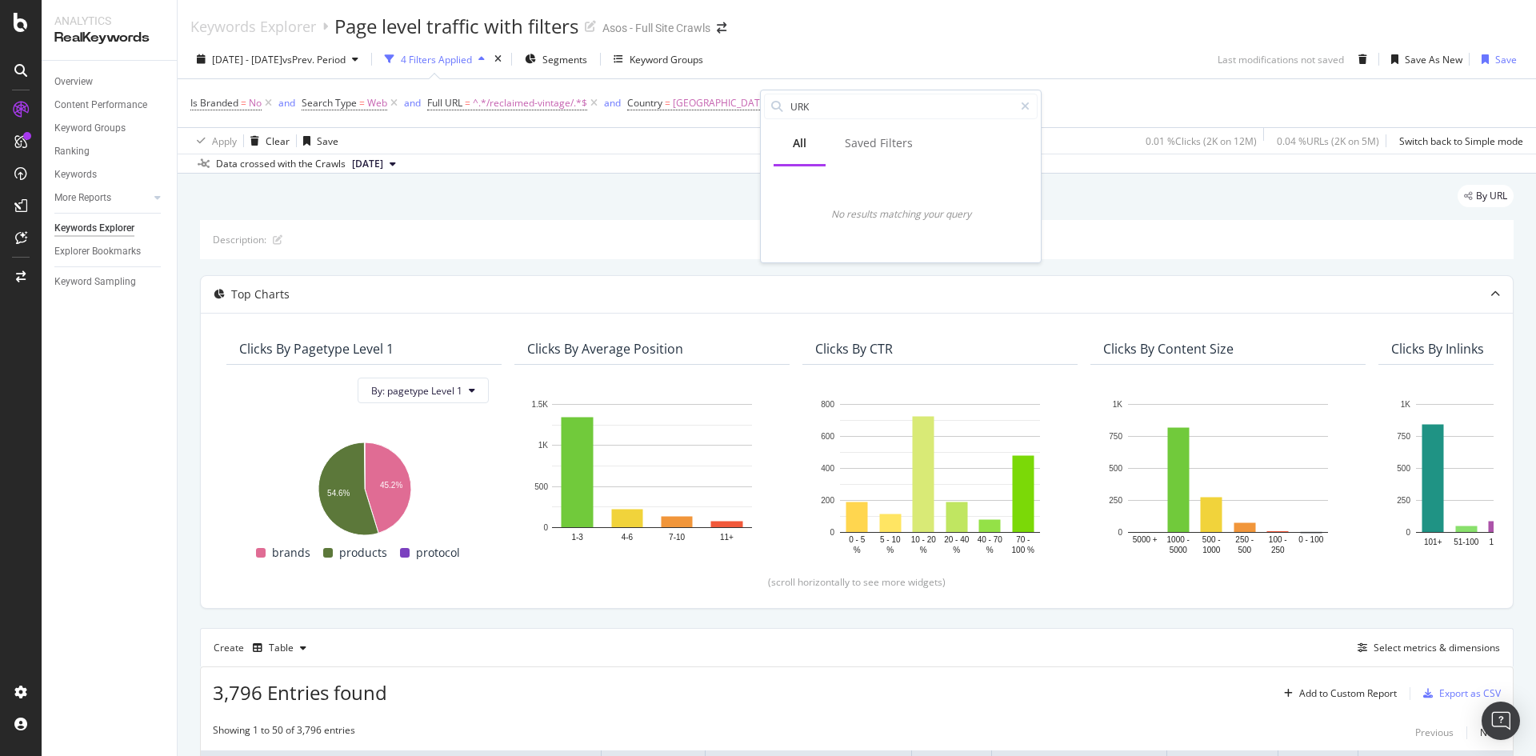
click at [810, 61] on div "[DATE] - [DATE] vs Prev. Period 4 Filters Applied Segments Keyword Groups Last …" at bounding box center [857, 62] width 1358 height 32
click at [805, 104] on div "Add Filter" at bounding box center [826, 104] width 42 height 14
click at [961, 39] on div "Keywords Explorer Page level traffic with filters Asos - Full Site Crawls" at bounding box center [857, 20] width 1358 height 40
click at [810, 103] on div "Add Filter" at bounding box center [826, 104] width 42 height 14
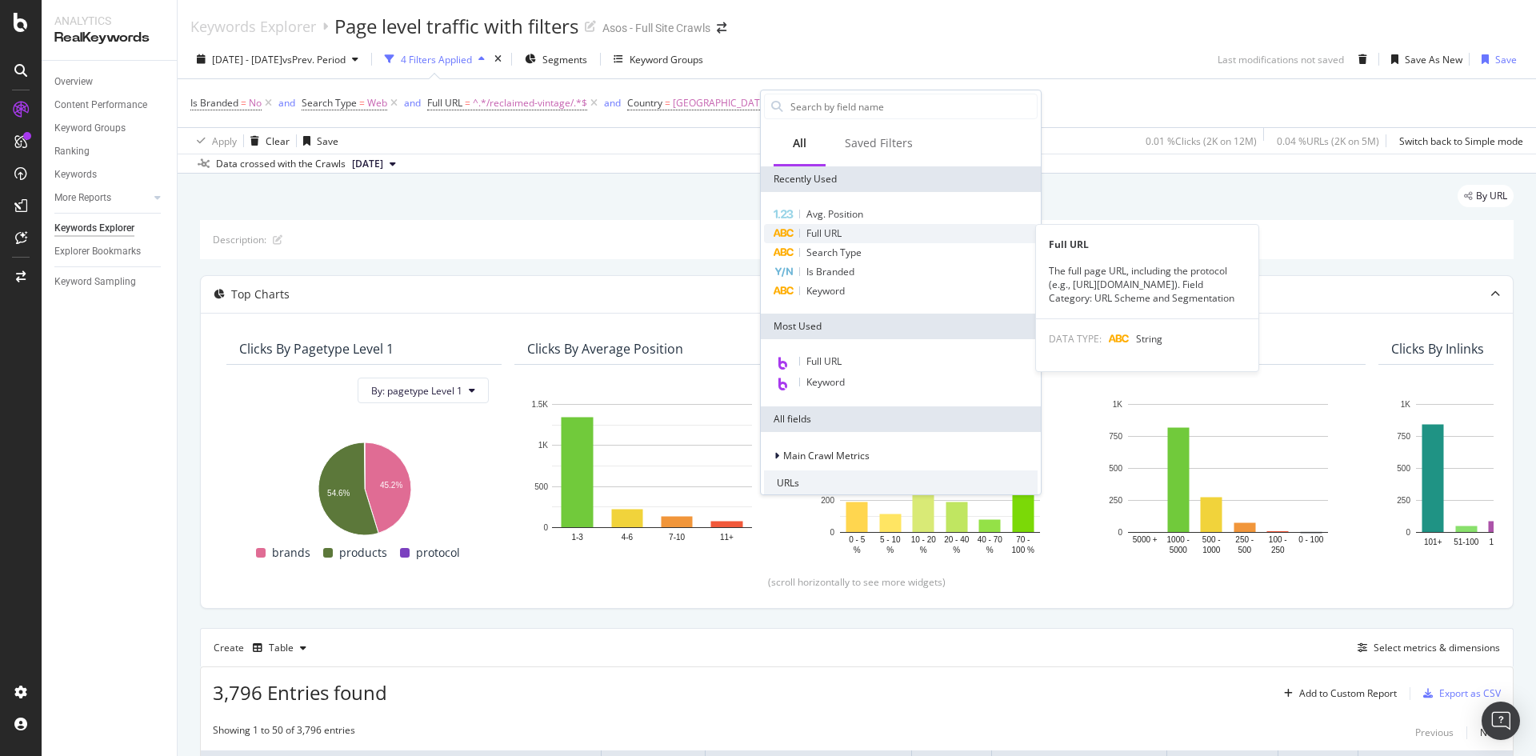
click at [806, 230] on span "Full URL" at bounding box center [823, 233] width 35 height 14
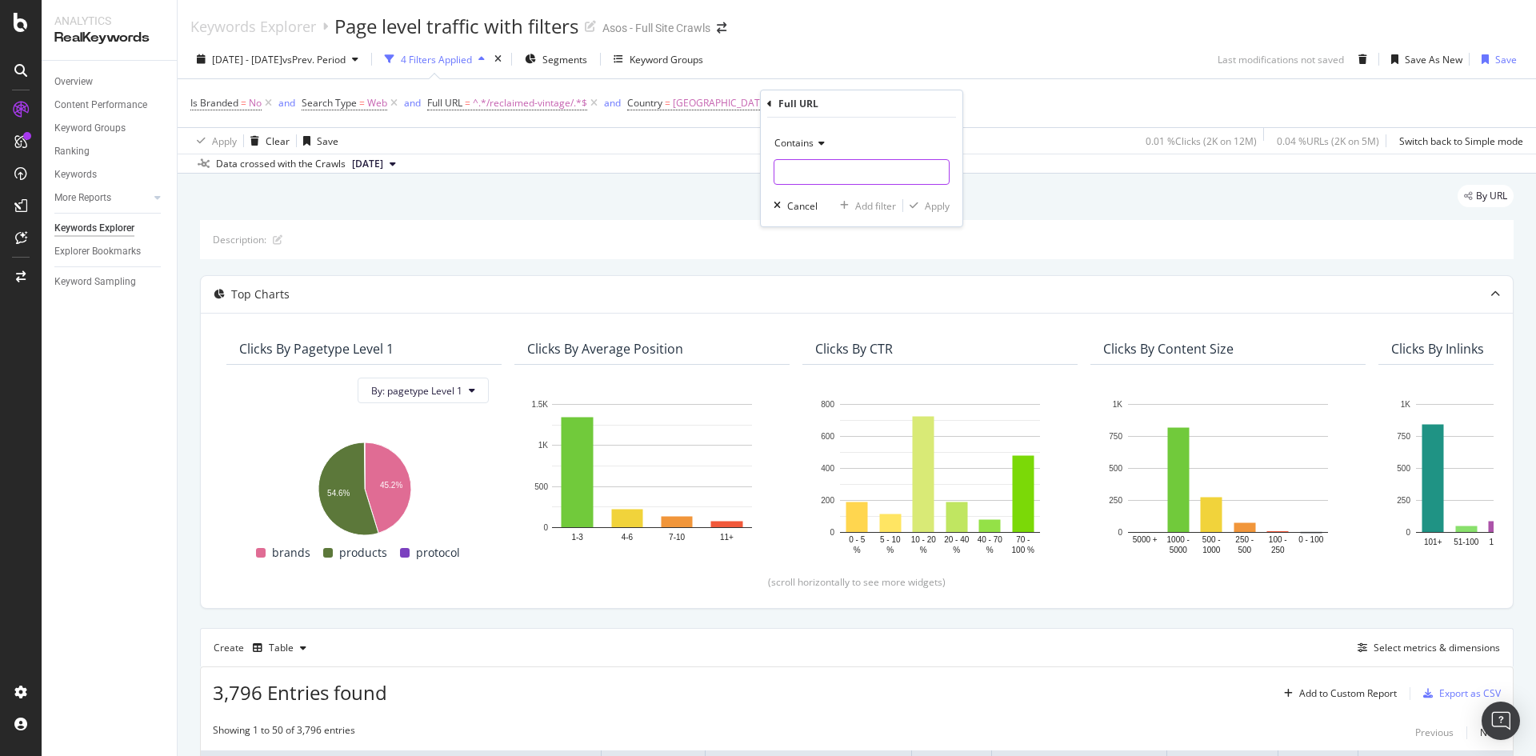
click at [793, 169] on input "text" at bounding box center [861, 172] width 174 height 26
type input "."
type input "/"
type input "/prd/"
click at [926, 212] on div "Apply" at bounding box center [937, 206] width 25 height 14
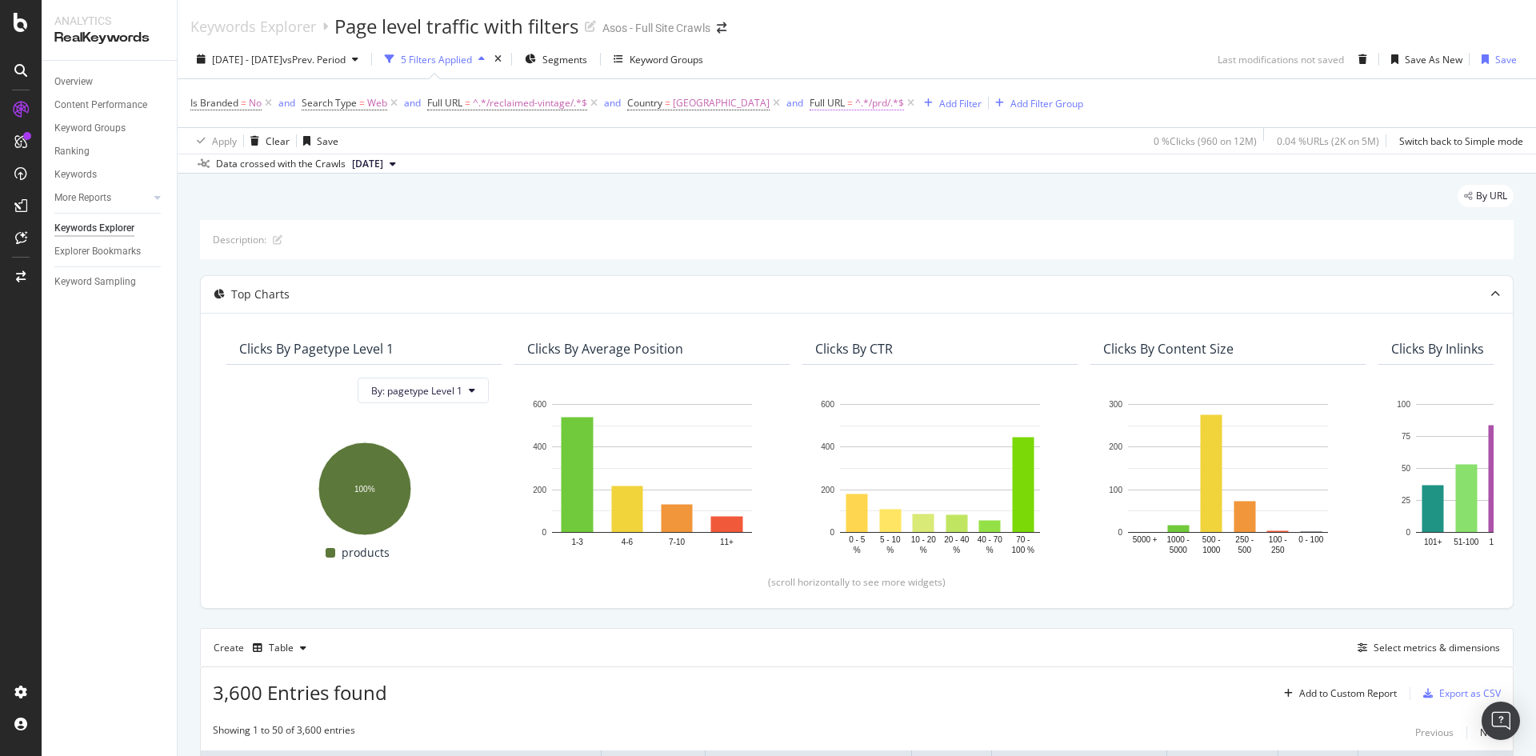
click at [814, 99] on span "Full URL" at bounding box center [827, 103] width 35 height 14
click at [828, 138] on span "Contains" at bounding box center [821, 141] width 39 height 14
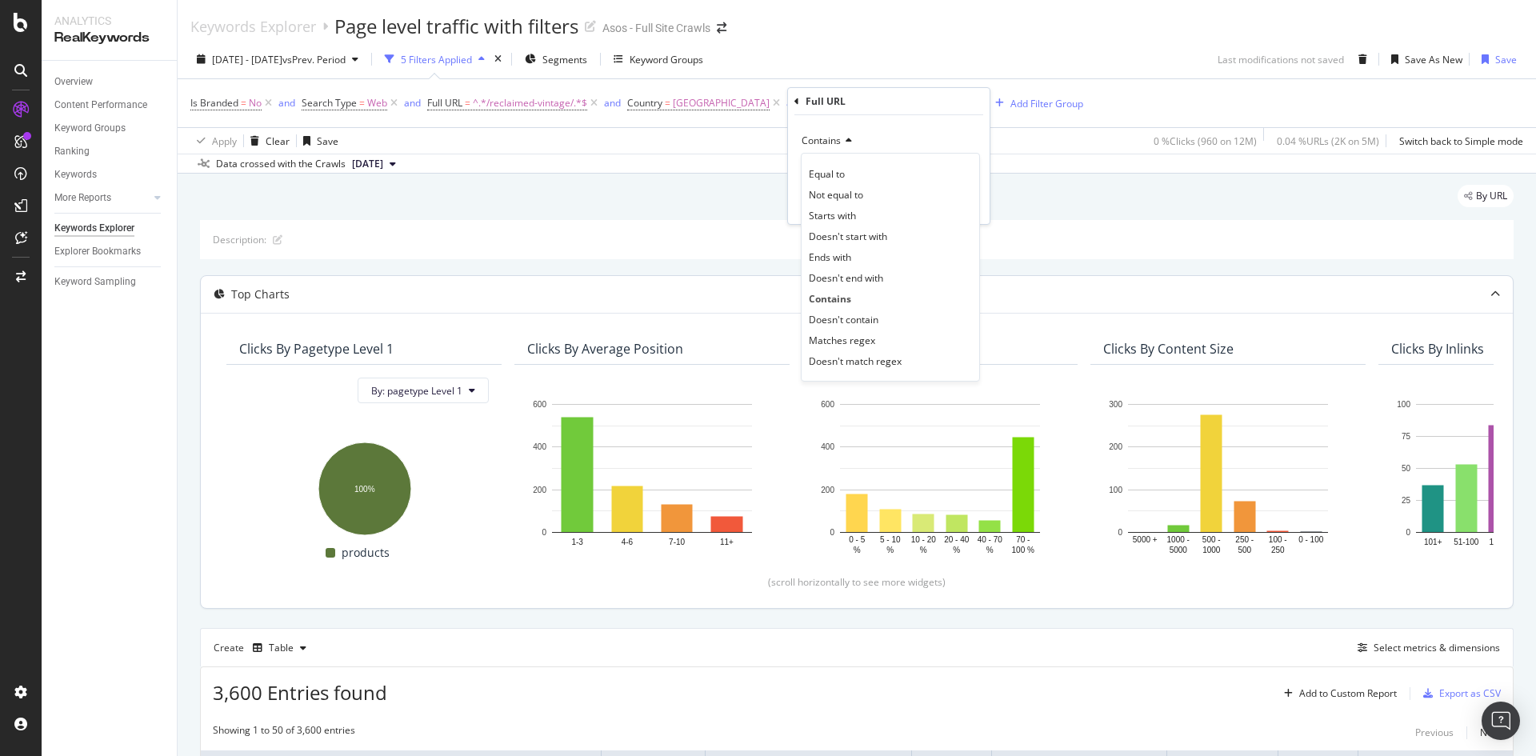
drag, startPoint x: 852, startPoint y: 314, endPoint x: 846, endPoint y: 289, distance: 26.4
click at [852, 314] on span "Doesn't contain" at bounding box center [844, 320] width 70 height 14
click at [952, 197] on div "Apply" at bounding box center [964, 204] width 25 height 14
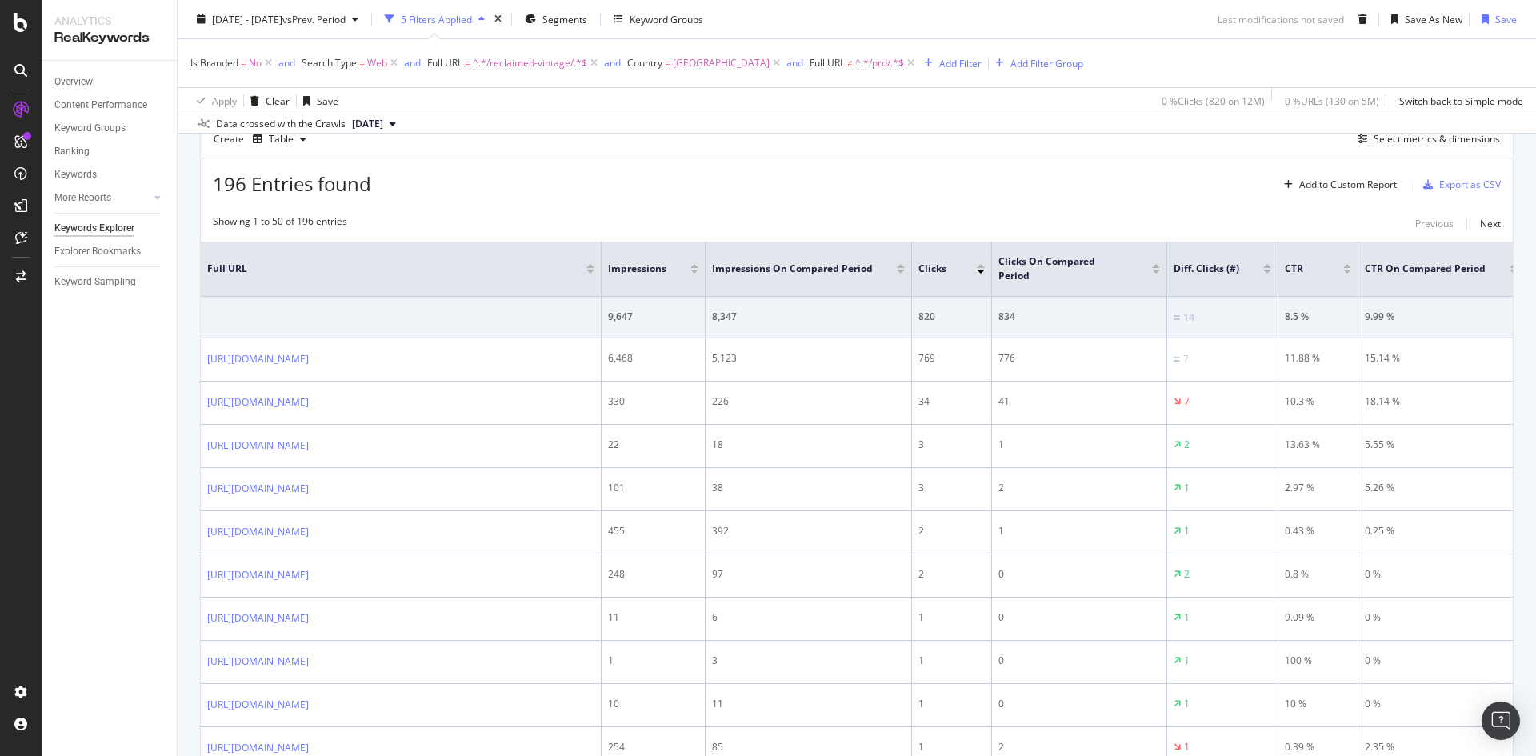
scroll to position [286, 0]
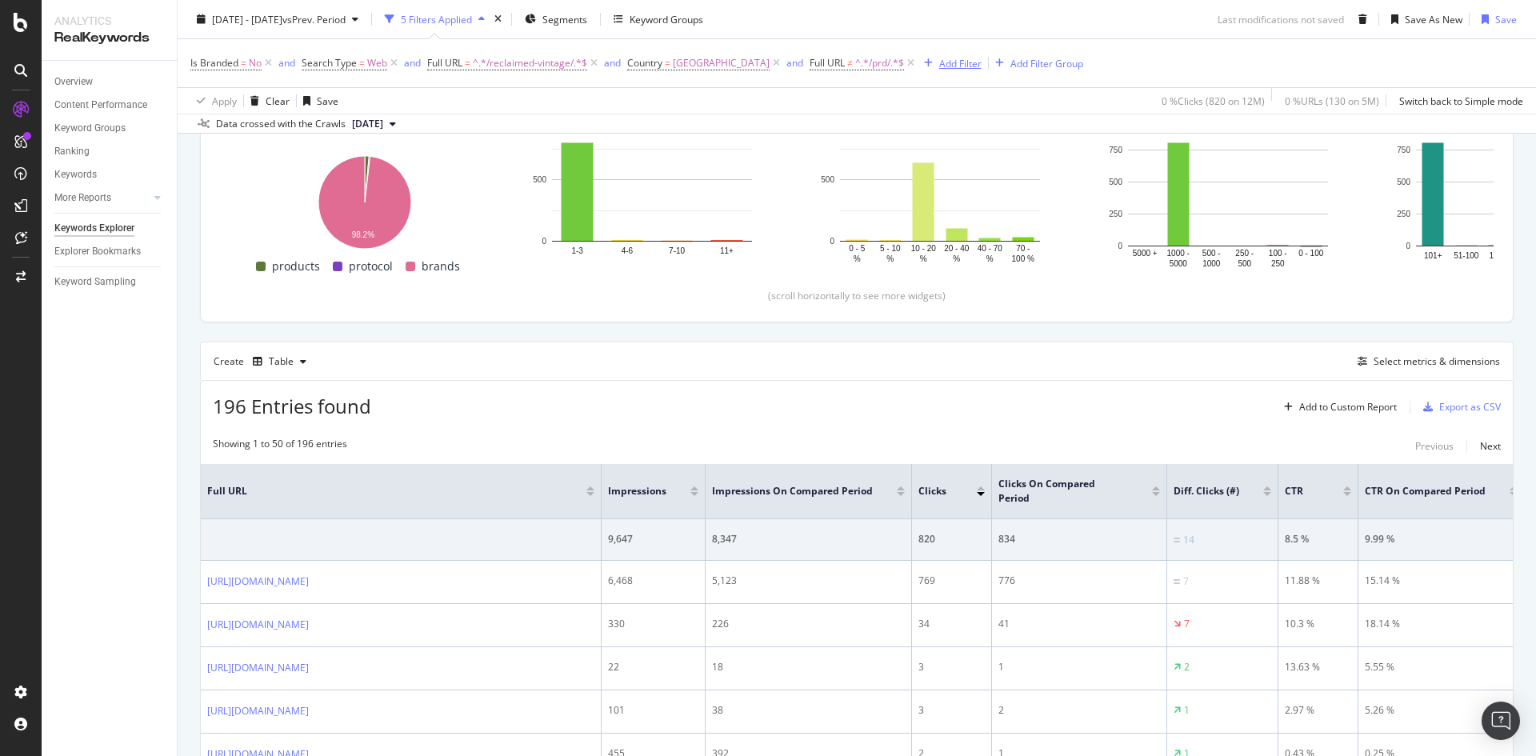
click at [945, 62] on div "Add Filter" at bounding box center [960, 63] width 42 height 14
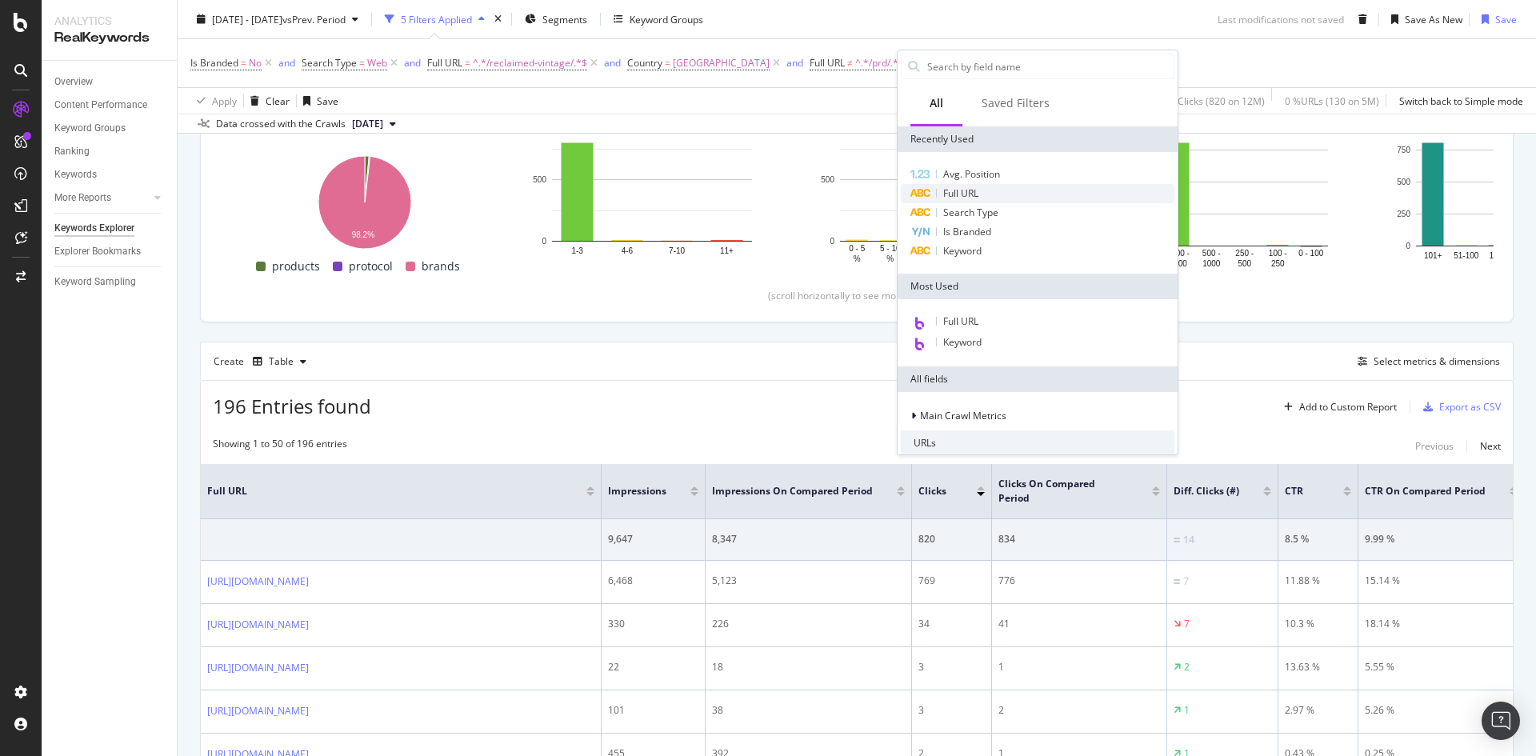
click at [966, 198] on span "Full URL" at bounding box center [960, 193] width 35 height 14
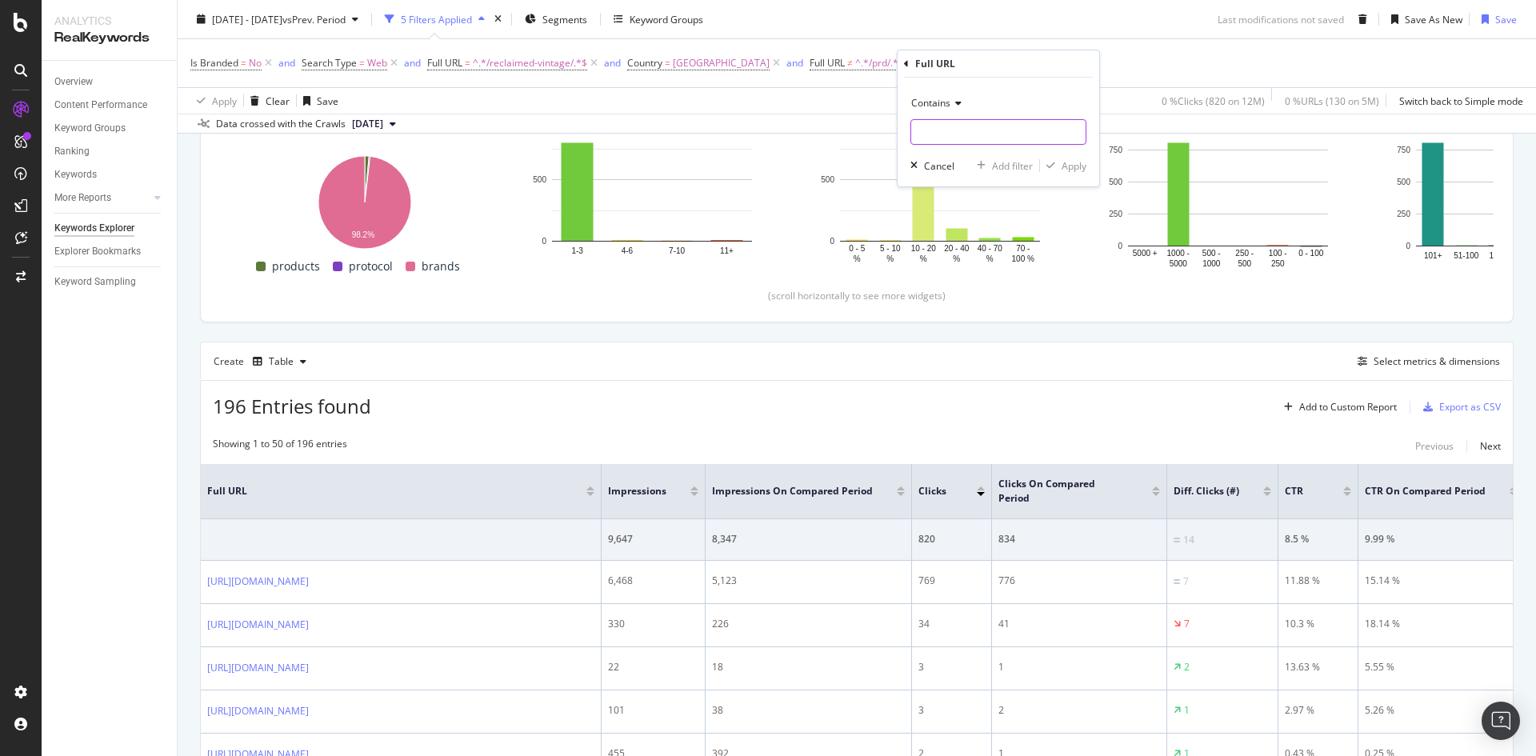
click at [958, 130] on input "text" at bounding box center [998, 132] width 174 height 26
type input "/"
type input "refine"
click at [1070, 167] on div "Apply" at bounding box center [1074, 166] width 25 height 14
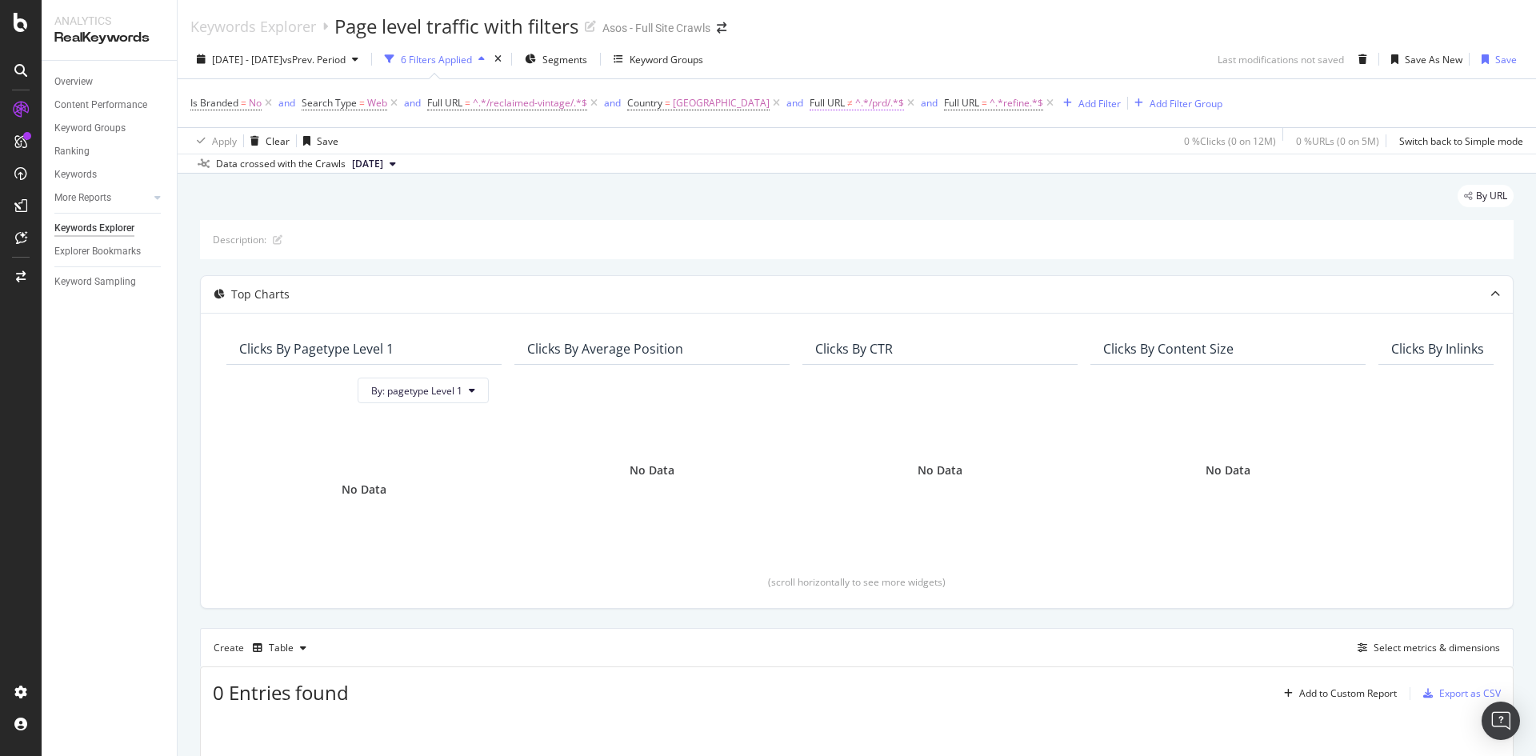
click at [882, 104] on span "^.*/prd/.*$" at bounding box center [879, 103] width 49 height 22
click at [1004, 147] on div "Apply Clear Save 0 % Clicks ( 0 on 12M ) 0 % URLs ( 0 on 5M ) Switch back to Si…" at bounding box center [857, 140] width 1358 height 26
click at [904, 102] on icon at bounding box center [911, 103] width 14 height 16
click at [909, 102] on icon at bounding box center [916, 103] width 14 height 16
